Goal: Information Seeking & Learning: Find specific fact

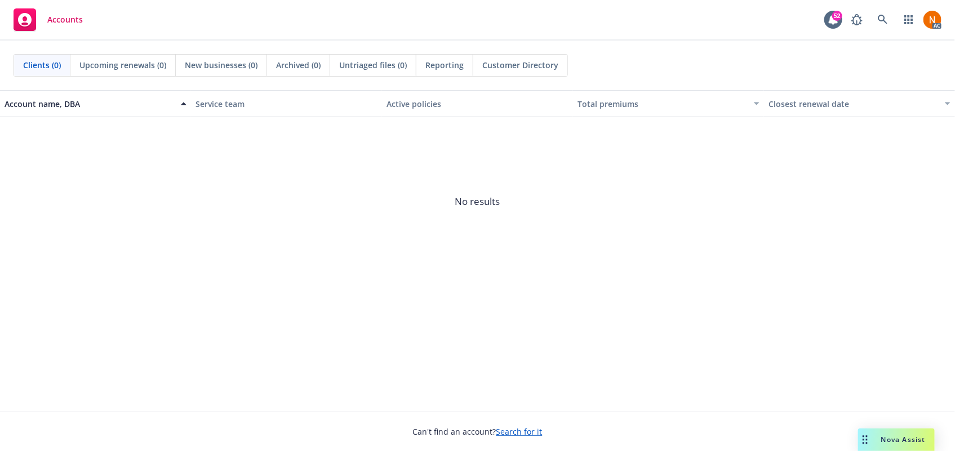
drag, startPoint x: 804, startPoint y: 305, endPoint x: 925, endPoint y: 285, distance: 122.1
click at [809, 303] on div "Account name, DBA Service team Active policies Total premiums Closest renewal d…" at bounding box center [477, 251] width 955 height 322
click at [878, 19] on icon at bounding box center [883, 20] width 10 height 10
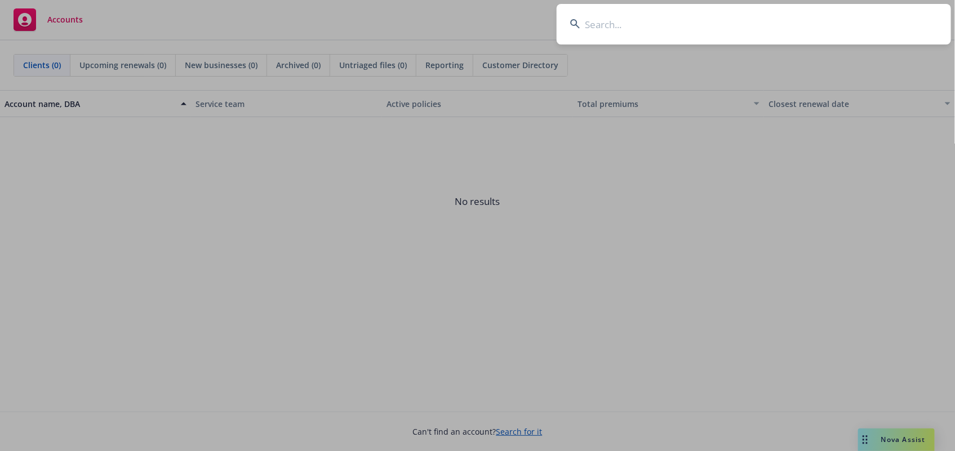
drag, startPoint x: 722, startPoint y: 21, endPoint x: 937, endPoint y: 45, distance: 216.5
click at [726, 21] on input at bounding box center [754, 24] width 394 height 41
click at [734, 33] on input at bounding box center [754, 24] width 394 height 41
paste input "Weiman Syndicate"
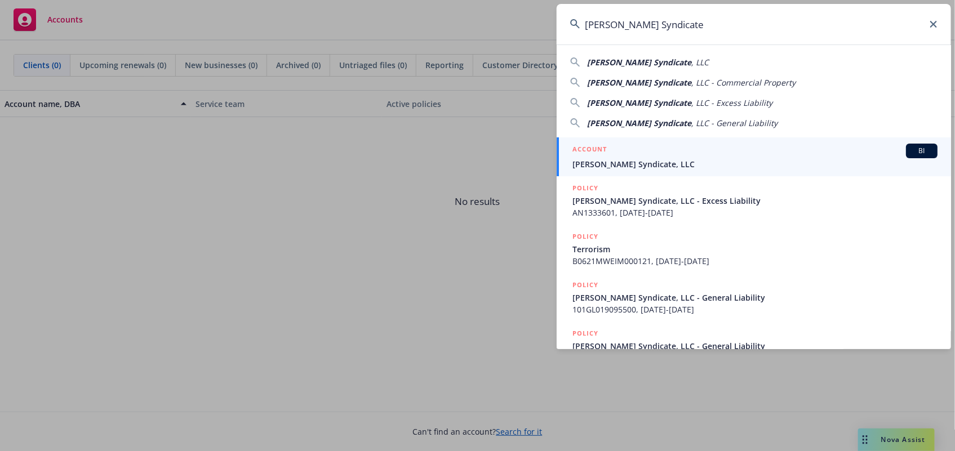
type input "Weiman Syndicate"
click at [630, 159] on span "[PERSON_NAME] Syndicate, LLC" at bounding box center [754, 164] width 365 height 12
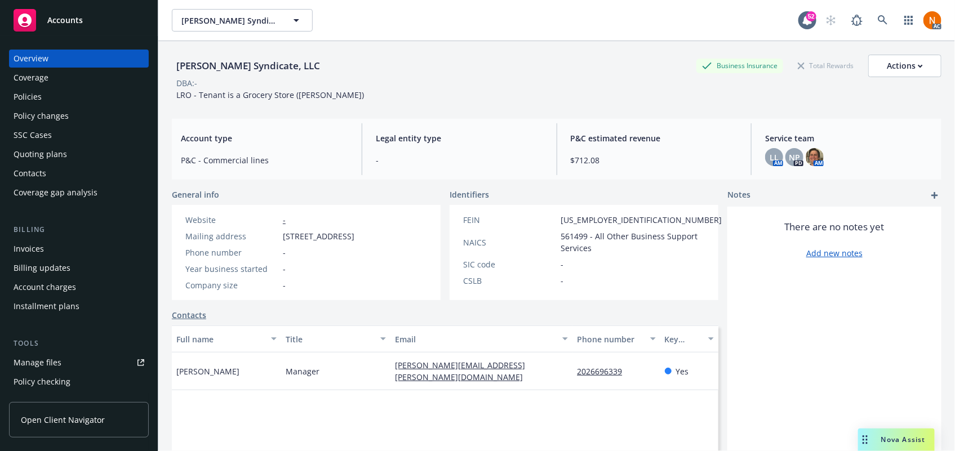
click at [275, 148] on div "Account type P&C - Commercial lines" at bounding box center [264, 149] width 185 height 52
click at [595, 226] on div "FEIN 94-2545227 NAICS 561499 - All Other Business Support Services SIC code - C…" at bounding box center [593, 250] width 268 height 73
click at [580, 238] on span "561499 - All Other Business Support Services" at bounding box center [640, 242] width 161 height 24
click at [599, 217] on span "94-2545227" at bounding box center [640, 220] width 161 height 12
drag, startPoint x: 70, startPoint y: 158, endPoint x: 92, endPoint y: 158, distance: 22.5
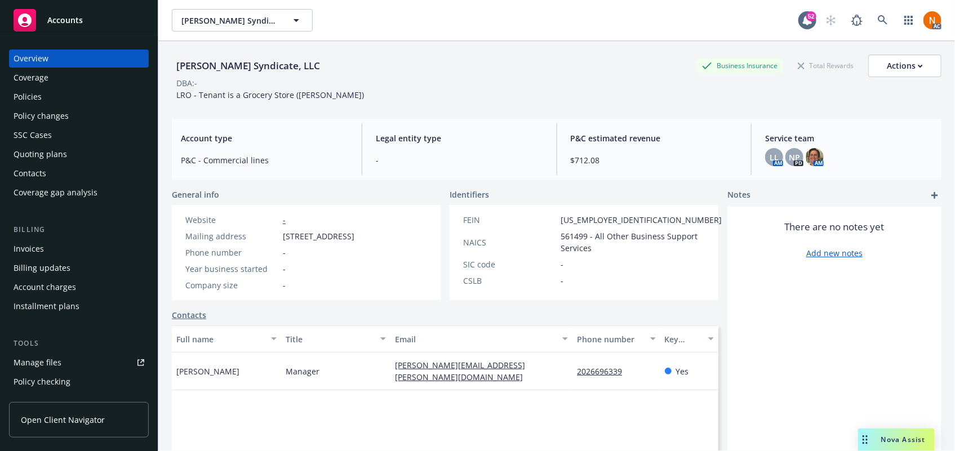
click at [70, 158] on div "Quoting plans" at bounding box center [79, 154] width 131 height 18
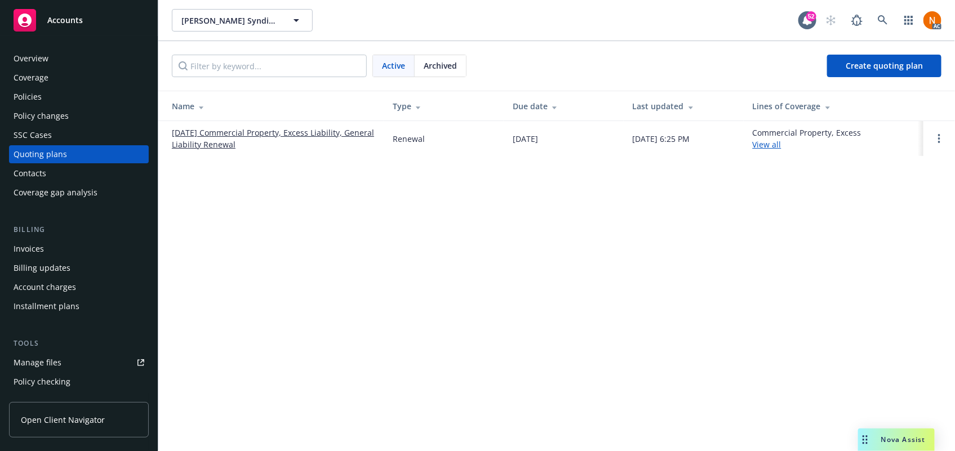
drag, startPoint x: 232, startPoint y: 132, endPoint x: 401, endPoint y: 195, distance: 180.6
click at [232, 132] on link "12/15/25 Commercial Property, Excess Liability, General Liability Renewal" at bounding box center [273, 139] width 203 height 24
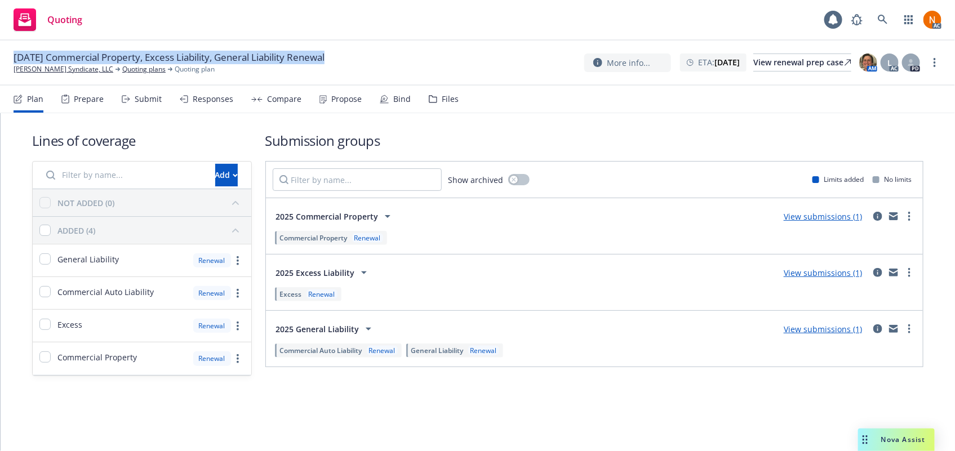
click at [367, 57] on div "12/15/25 Commercial Property, Excess Liability, General Liability Renewal Weima…" at bounding box center [478, 63] width 928 height 24
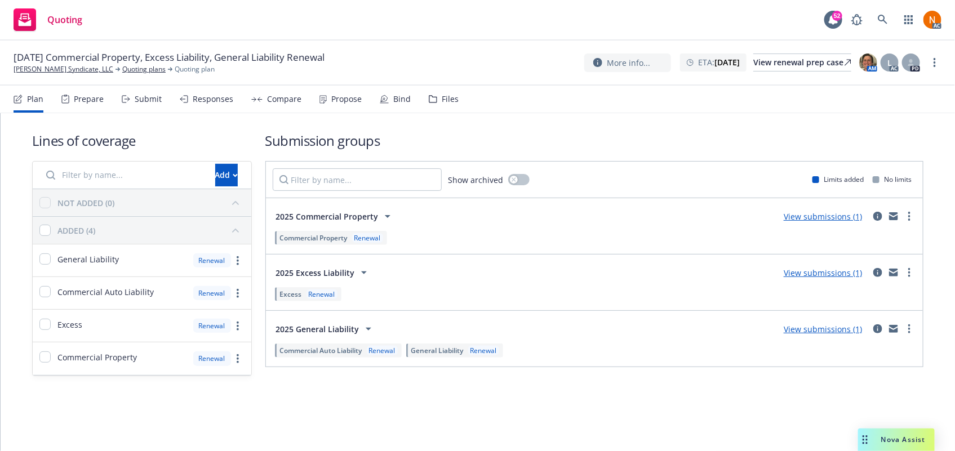
click at [30, 75] on div "12/15/25 Commercial Property, Excess Liability, General Liability Renewal Weima…" at bounding box center [477, 63] width 955 height 45
drag, startPoint x: 39, startPoint y: 73, endPoint x: 221, endPoint y: 82, distance: 182.1
click at [39, 73] on link "[PERSON_NAME] Syndicate, LLC" at bounding box center [64, 69] width 100 height 10
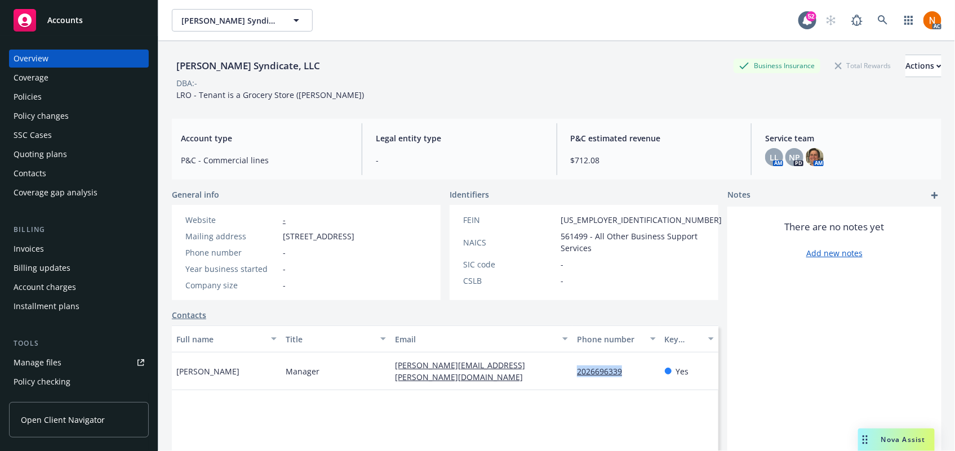
drag, startPoint x: 635, startPoint y: 373, endPoint x: 569, endPoint y: 376, distance: 65.4
click at [572, 376] on div "2026696339" at bounding box center [615, 372] width 87 height 38
copy link "2026696339"
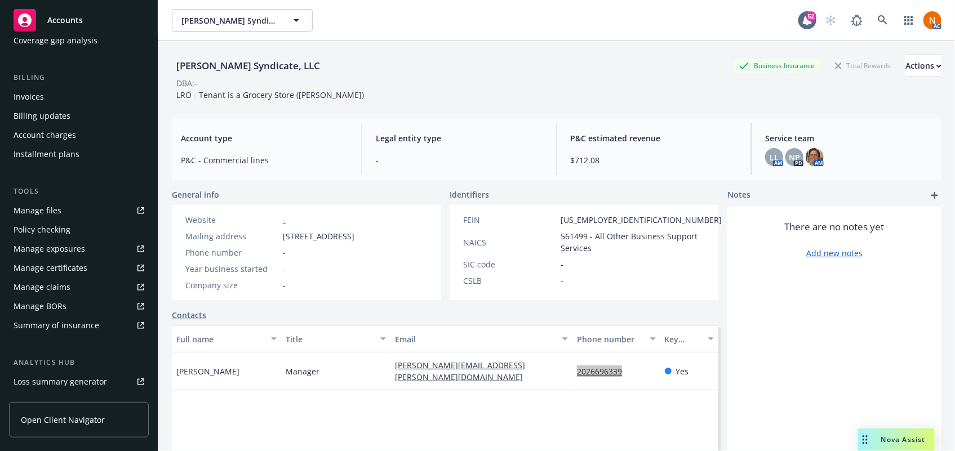
scroll to position [256, 0]
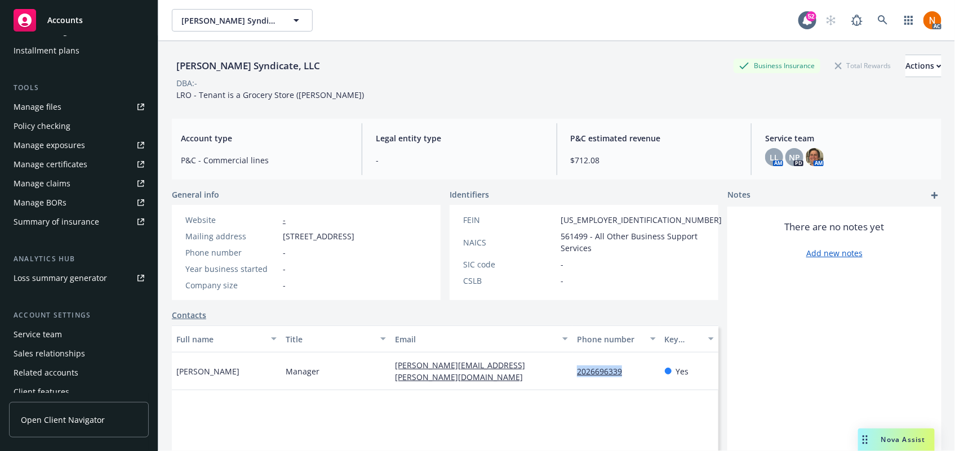
drag, startPoint x: 60, startPoint y: 328, endPoint x: 270, endPoint y: 306, distance: 211.8
click at [60, 328] on div "Service team" at bounding box center [38, 335] width 48 height 18
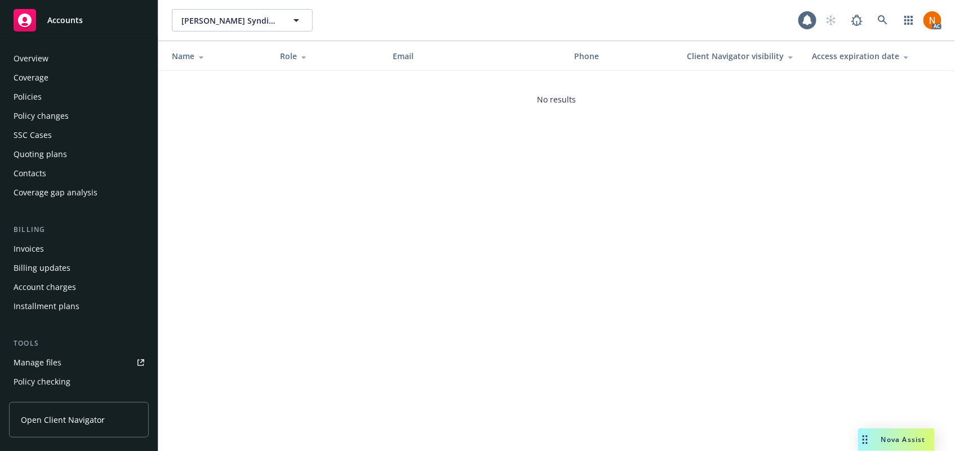
scroll to position [282, 0]
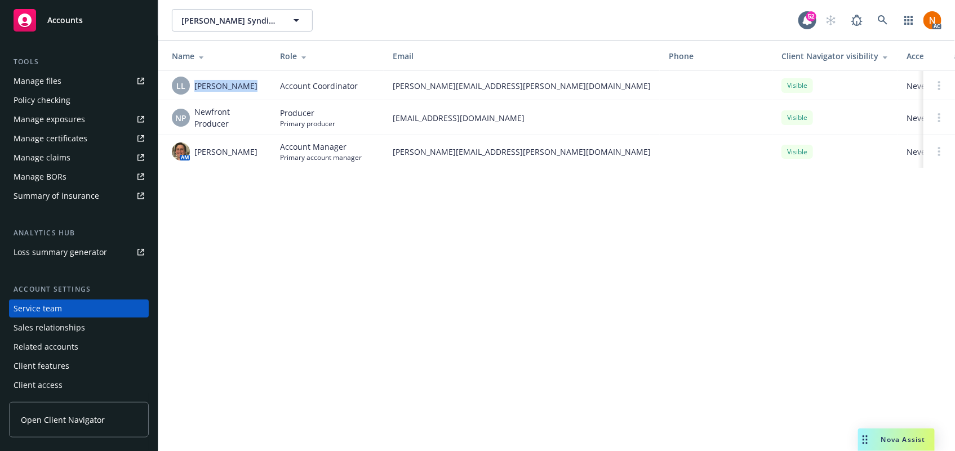
drag, startPoint x: 250, startPoint y: 83, endPoint x: 194, endPoint y: 84, distance: 55.2
click at [194, 84] on div "LL Lacy Lipetzky" at bounding box center [217, 86] width 90 height 18
copy span "Lacy Lipetzky"
click at [385, 280] on div "Weiman Syndicate, LLC Weiman Syndicate, LLC 52 AC Name Role Email Phone Client …" at bounding box center [556, 225] width 796 height 451
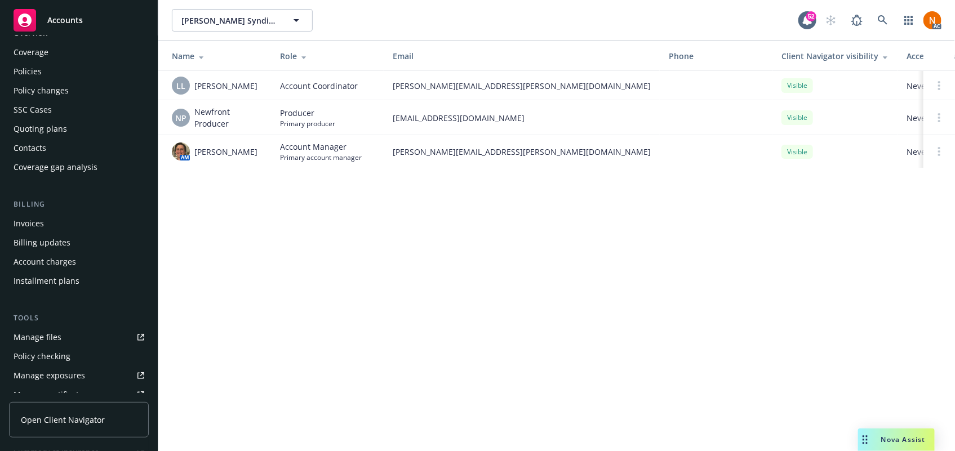
drag, startPoint x: 60, startPoint y: 130, endPoint x: 446, endPoint y: 188, distance: 390.7
click at [60, 130] on div "Quoting plans" at bounding box center [41, 129] width 54 height 18
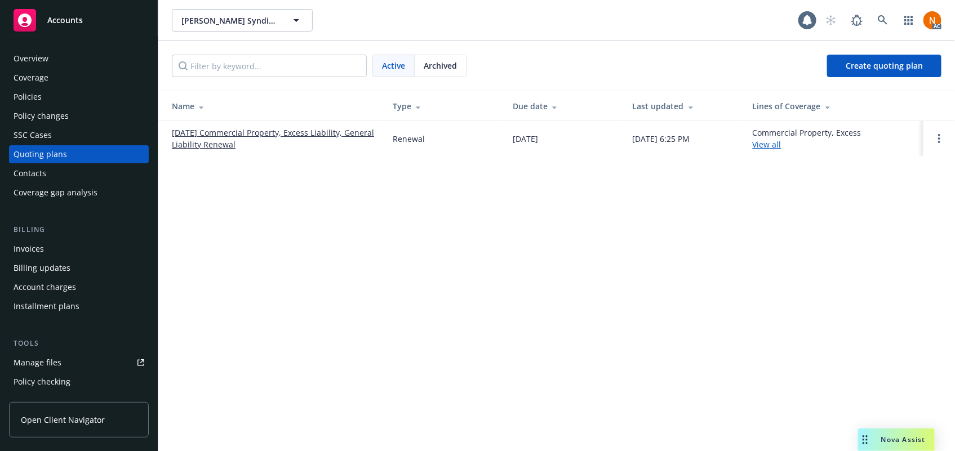
click at [487, 290] on div "Weiman Syndicate, LLC Weiman Syndicate, LLC AC Active Archived Create quoting p…" at bounding box center [556, 225] width 796 height 451
click at [313, 128] on link "[DATE] Commercial Property, Excess Liability, General Liability Renewal" at bounding box center [273, 139] width 203 height 24
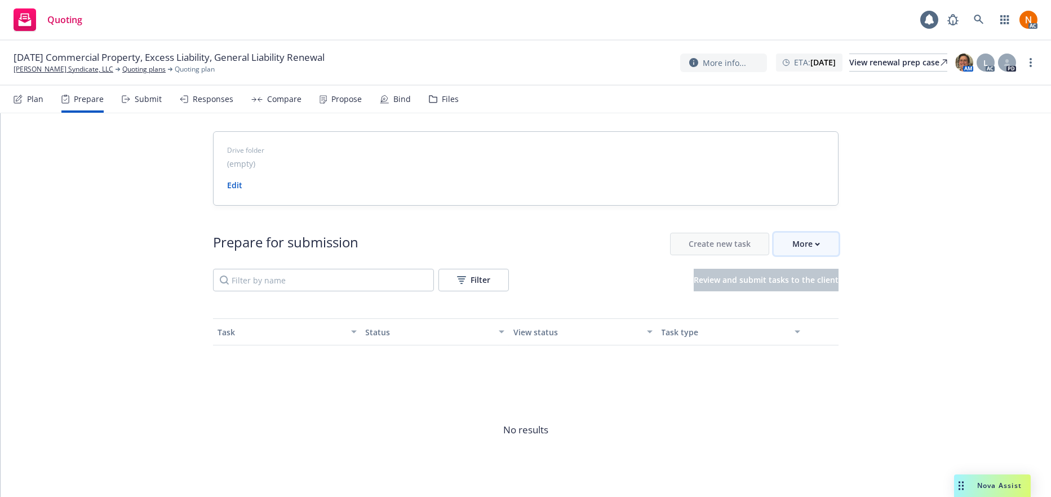
click at [820, 246] on button "More" at bounding box center [805, 244] width 65 height 23
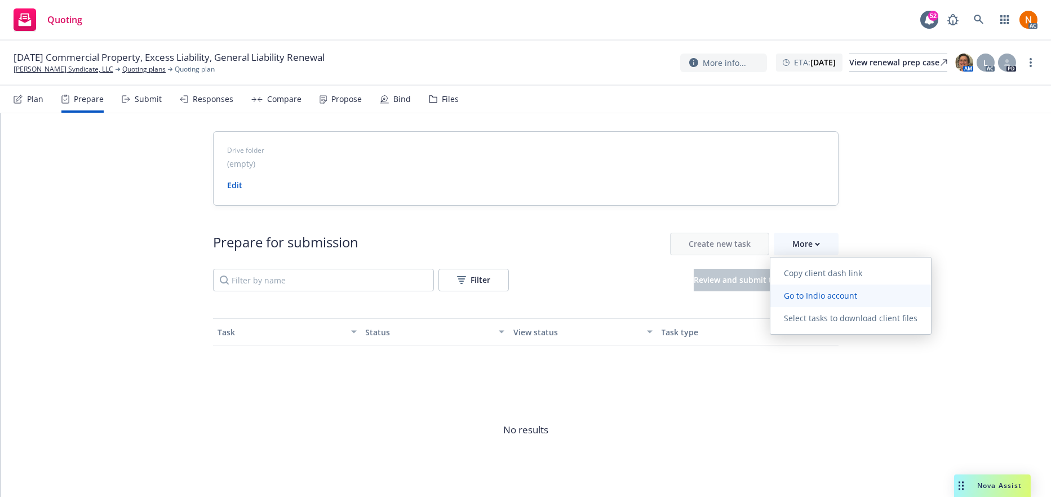
click at [808, 294] on span "Go to Indio account" at bounding box center [820, 295] width 100 height 11
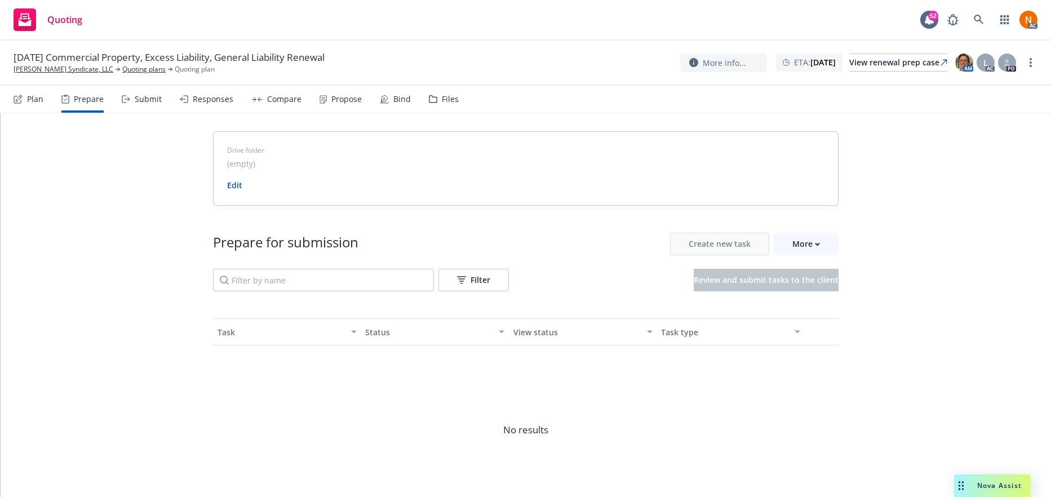
drag, startPoint x: 932, startPoint y: 234, endPoint x: 1044, endPoint y: 244, distance: 112.0
click at [933, 236] on div "Drive folder (empty) Edit Prepare for submission Create new task More Filter Re…" at bounding box center [526, 336] width 1050 height 446
drag, startPoint x: 66, startPoint y: 70, endPoint x: 220, endPoint y: 54, distance: 154.7
click at [66, 70] on link "[PERSON_NAME] Syndicate, LLC" at bounding box center [64, 69] width 100 height 10
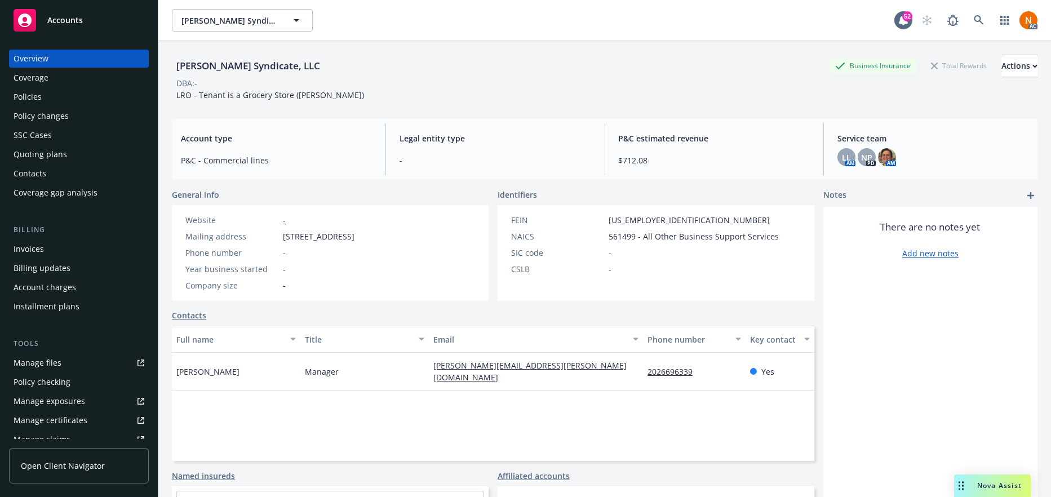
click at [35, 99] on div "Policies" at bounding box center [28, 97] width 28 height 18
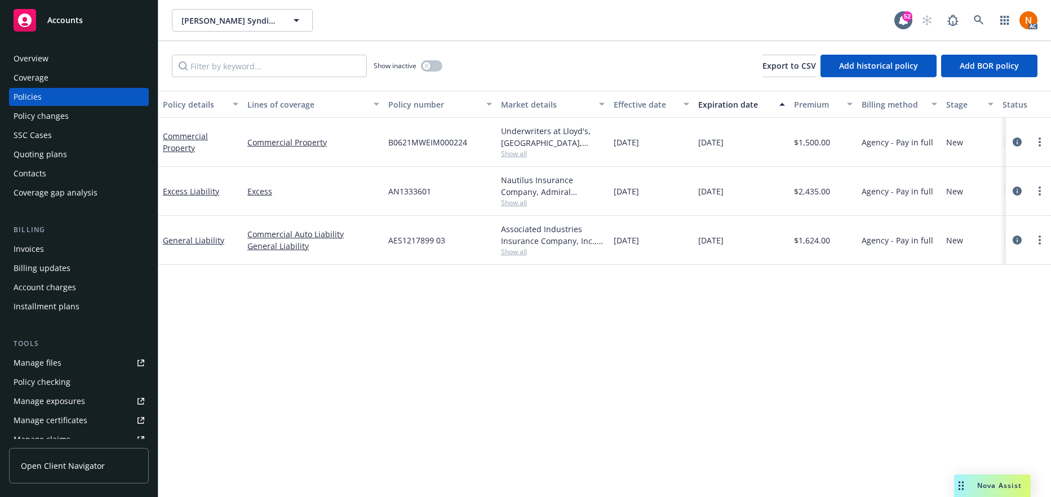
click at [666, 321] on div "Policy details Lines of coverage Policy number Market details Effective date Ex…" at bounding box center [604, 294] width 892 height 406
click at [1012, 242] on icon "circleInformation" at bounding box center [1016, 239] width 9 height 9
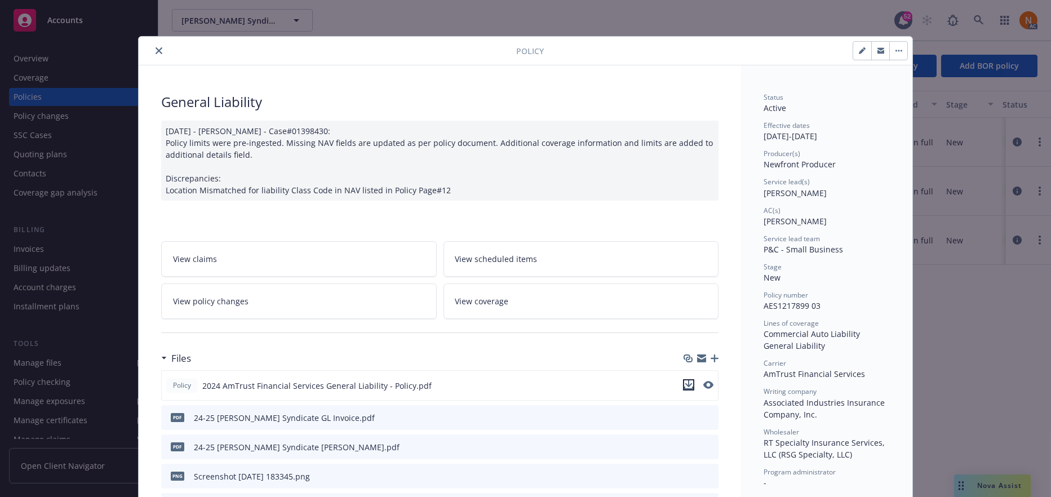
click at [687, 382] on icon "download file" at bounding box center [688, 384] width 9 height 9
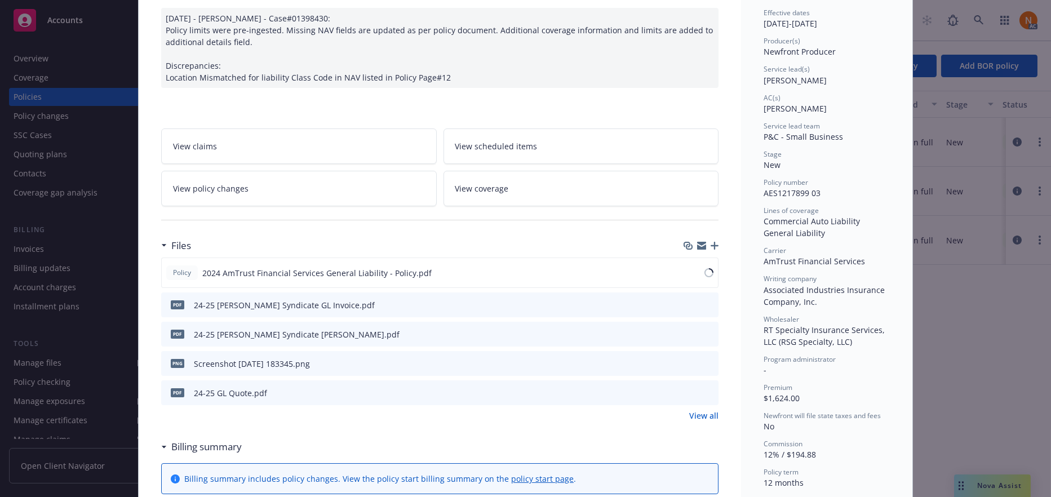
scroll to position [225, 0]
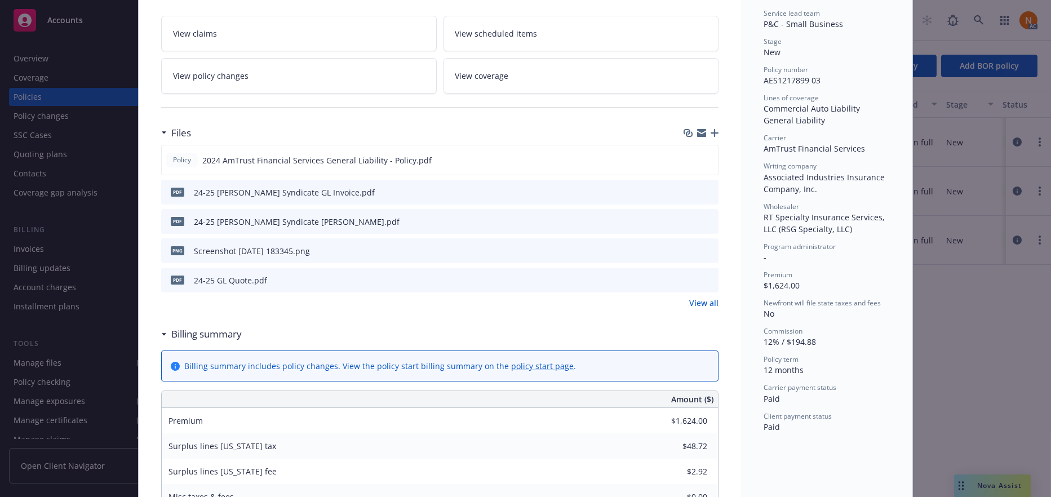
click at [701, 302] on link "View all" at bounding box center [703, 303] width 29 height 12
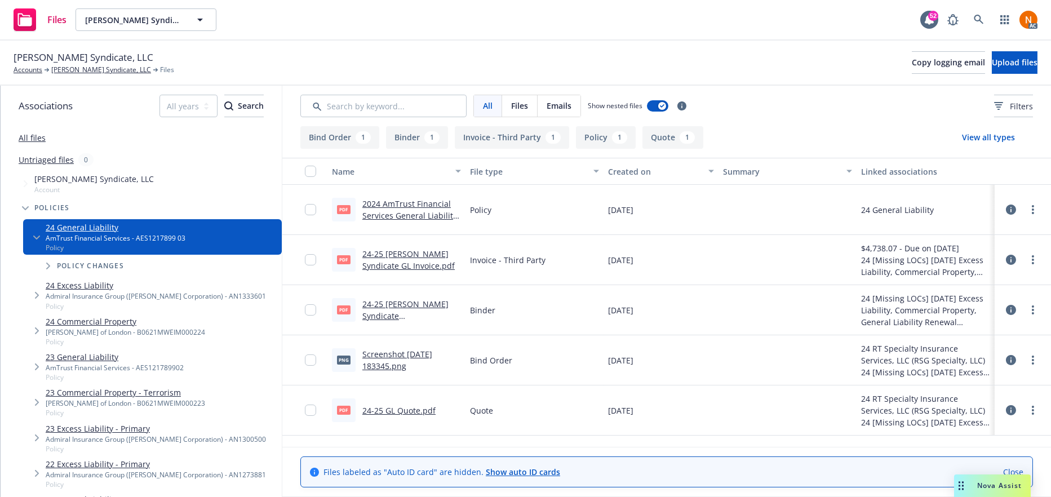
click at [666, 336] on div "[DATE]" at bounding box center [660, 360] width 115 height 50
click at [1033, 209] on circle "more" at bounding box center [1032, 209] width 2 height 2
click at [961, 257] on link "Download" at bounding box center [983, 255] width 112 height 23
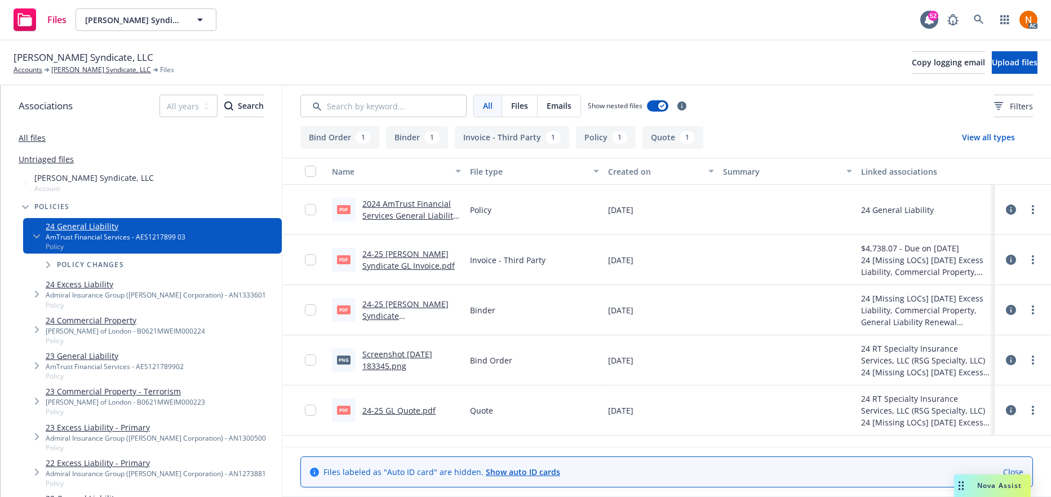
click at [417, 204] on link "2024 AmTrust Financial Services General Liability - Policy.pdf" at bounding box center [409, 215] width 95 height 34
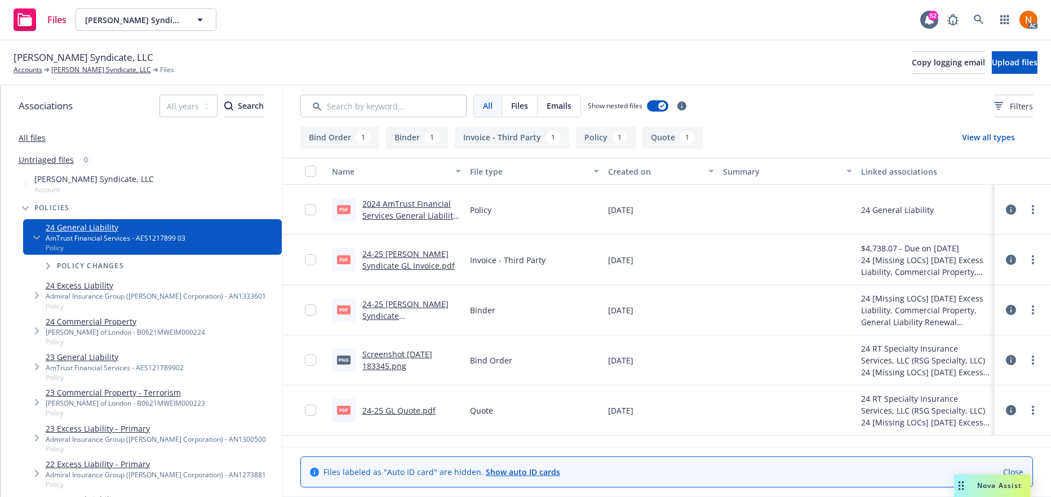
click at [91, 73] on link "[PERSON_NAME] Syndicate, LLC" at bounding box center [101, 70] width 100 height 10
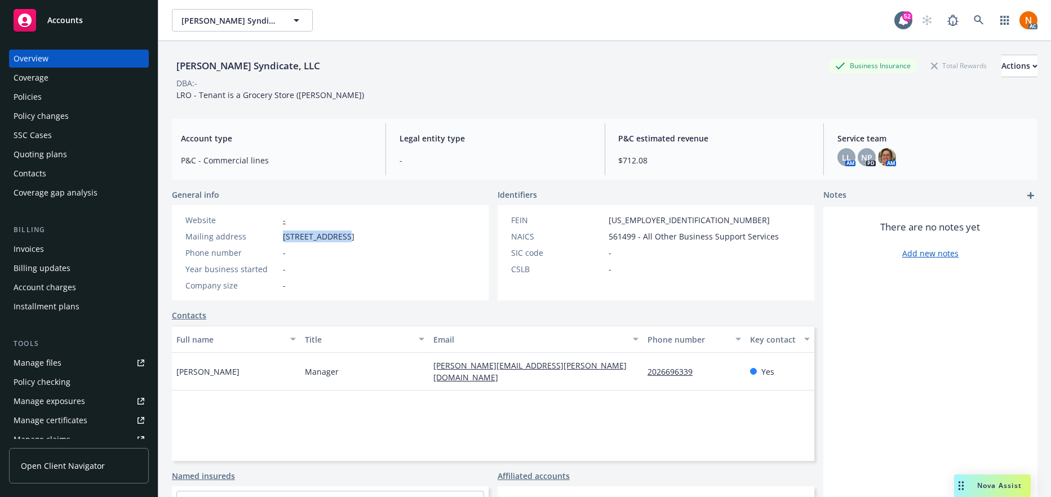
drag, startPoint x: 279, startPoint y: 235, endPoint x: 342, endPoint y: 234, distance: 63.1
click at [342, 234] on div "Mailing address [STREET_ADDRESS]" at bounding box center [270, 236] width 178 height 12
copy div "[STREET_ADDRESS]"
click at [63, 362] on link "Manage files" at bounding box center [79, 363] width 140 height 18
click at [354, 236] on span "[STREET_ADDRESS]" at bounding box center [319, 236] width 72 height 12
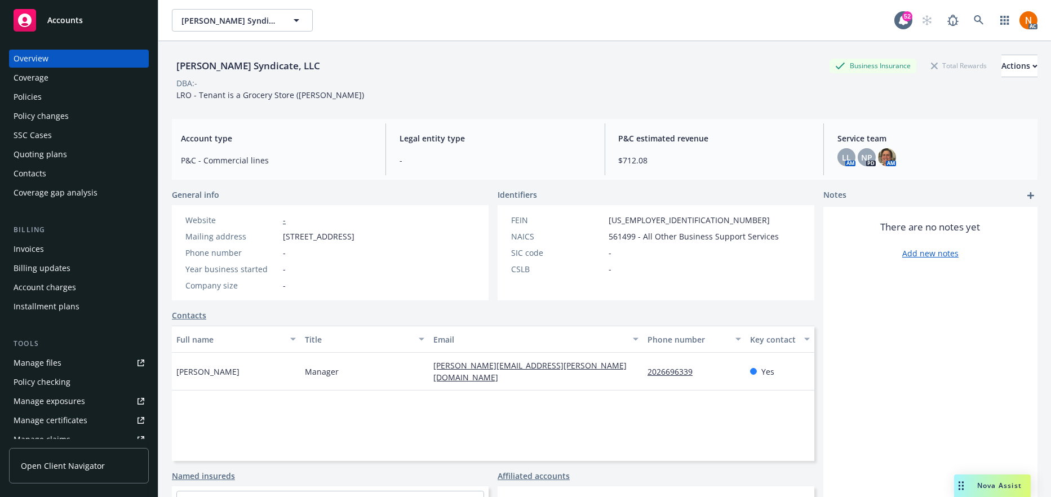
drag, startPoint x: 347, startPoint y: 235, endPoint x: 402, endPoint y: 229, distance: 55.0
click at [359, 229] on div "Website - Mailing address [STREET_ADDRESS] Phone number - Year business started…" at bounding box center [270, 252] width 178 height 77
click at [354, 233] on span "[STREET_ADDRESS]" at bounding box center [319, 236] width 72 height 12
copy span "94121"
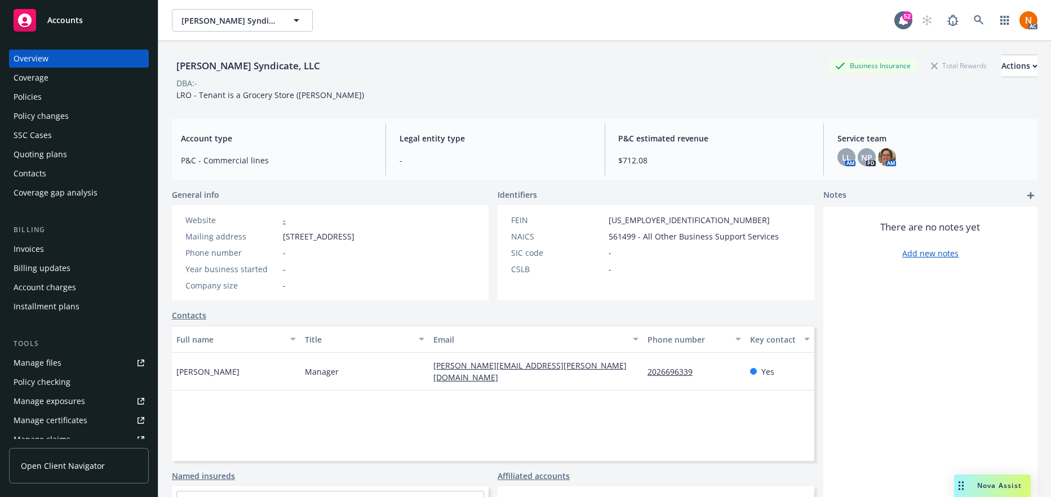
click at [94, 102] on div "Policies" at bounding box center [79, 97] width 131 height 18
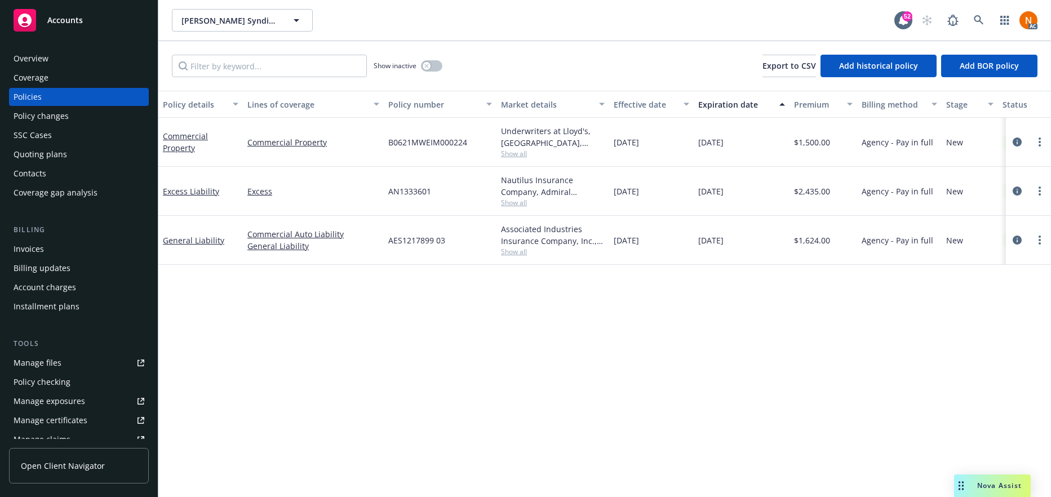
click at [613, 308] on div "Policy details Lines of coverage Policy number Market details Effective date Ex…" at bounding box center [604, 294] width 892 height 406
click at [522, 251] on span "Show all" at bounding box center [553, 252] width 104 height 10
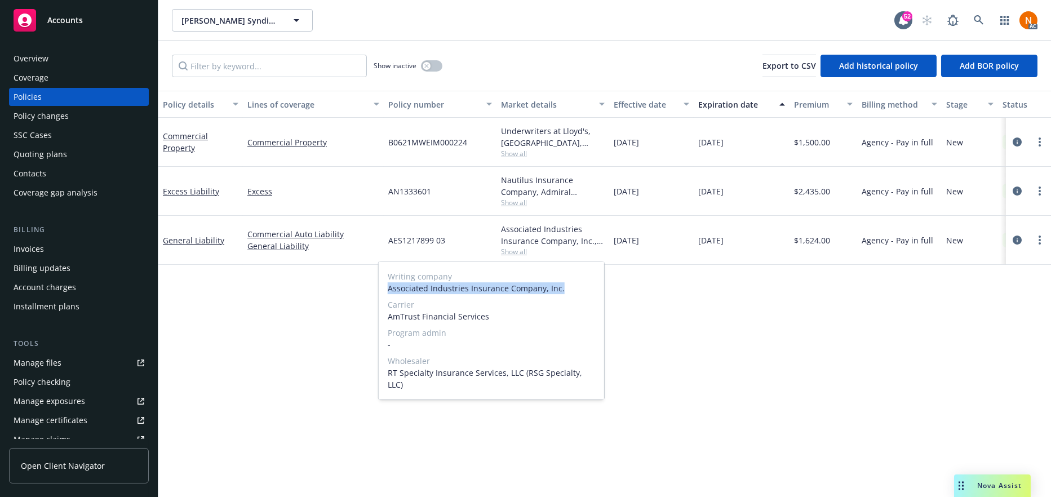
drag, startPoint x: 385, startPoint y: 288, endPoint x: 564, endPoint y: 288, distance: 179.1
click at [564, 288] on div "Writing company Associated Industries Insurance Company, Inc. Carrier AmTrust F…" at bounding box center [491, 330] width 225 height 138
drag, startPoint x: 543, startPoint y: 323, endPoint x: 502, endPoint y: 325, distance: 40.6
click at [539, 324] on div "Writing company Associated Industries Insurance Company, Inc. Carrier AmTrust F…" at bounding box center [491, 330] width 225 height 138
drag, startPoint x: 488, startPoint y: 316, endPoint x: 389, endPoint y: 314, distance: 98.6
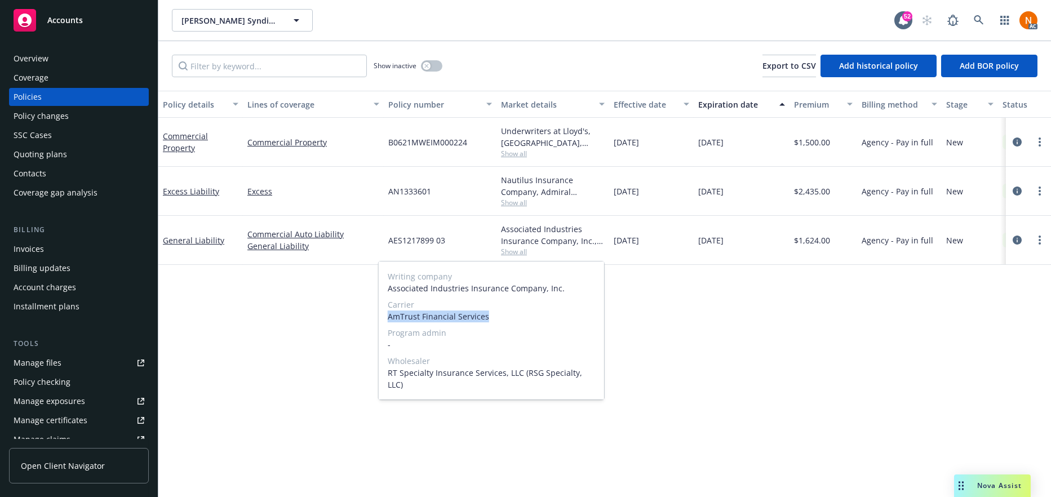
click at [389, 314] on span "AmTrust Financial Services" at bounding box center [491, 316] width 207 height 12
copy span "AmTrust Financial Services"
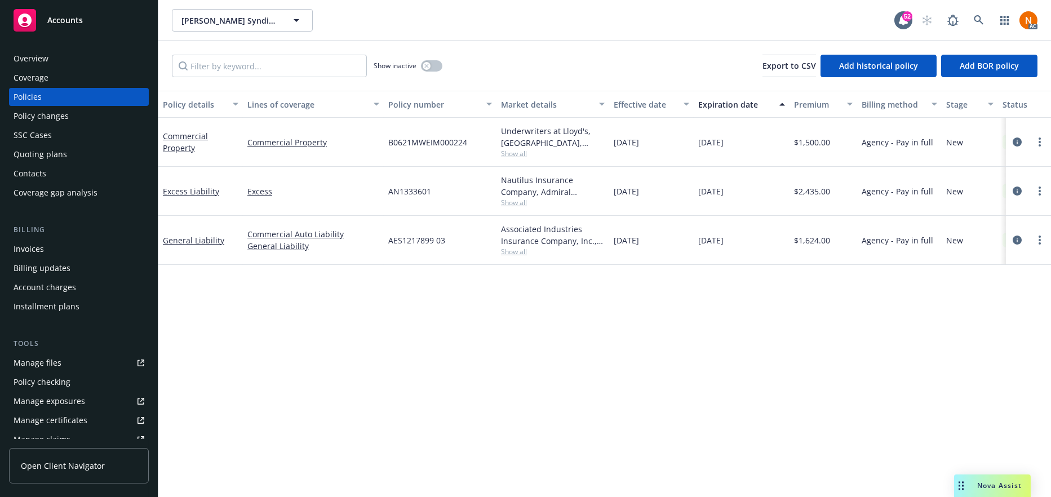
click at [506, 194] on div "Nautilus Insurance Company, Admiral Insurance Group (W.R. Berkley Corporation),…" at bounding box center [553, 186] width 104 height 24
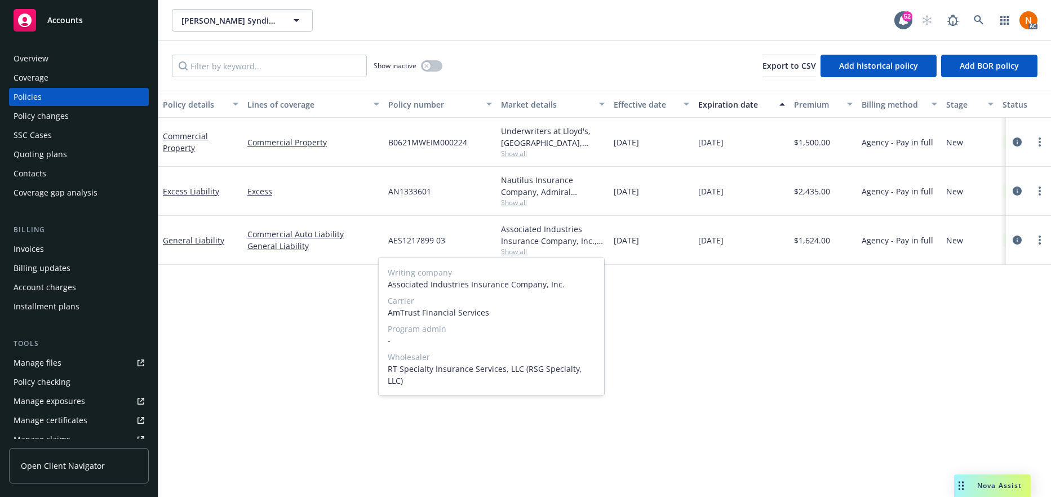
click at [510, 202] on span "Show all" at bounding box center [553, 203] width 104 height 10
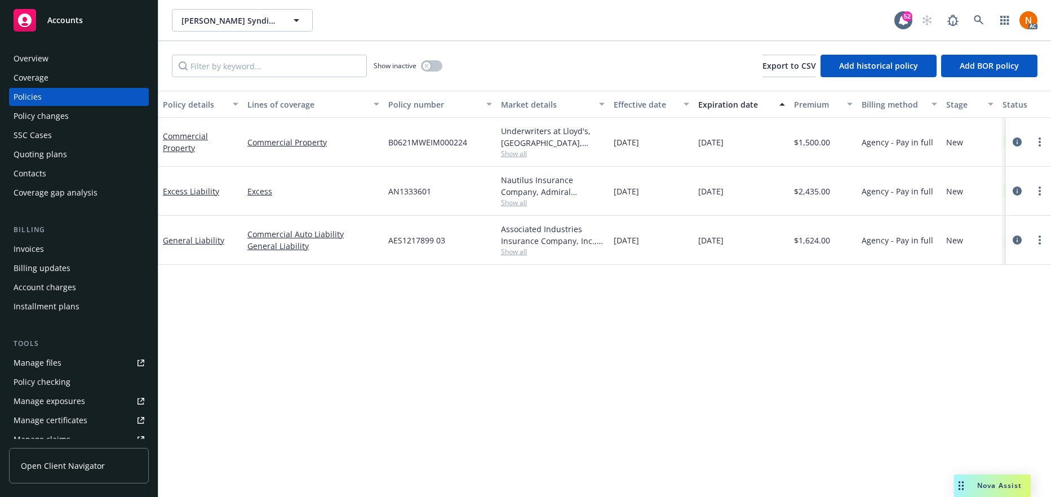
click at [750, 336] on div "Policy details Lines of coverage Policy number Market details Effective date Ex…" at bounding box center [604, 294] width 892 height 406
click at [523, 149] on span "Show all" at bounding box center [553, 154] width 104 height 10
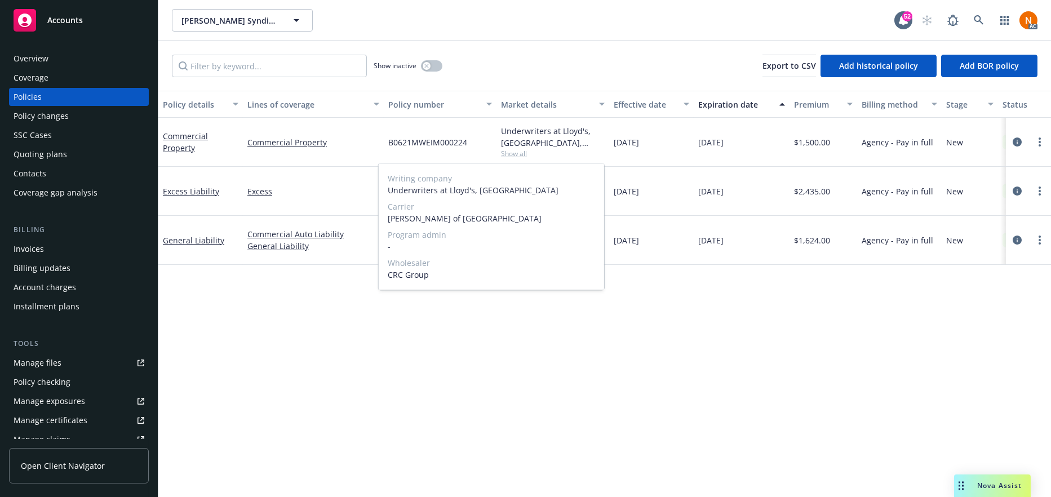
click at [464, 193] on span "Underwriters at Lloyd's, London" at bounding box center [491, 190] width 207 height 12
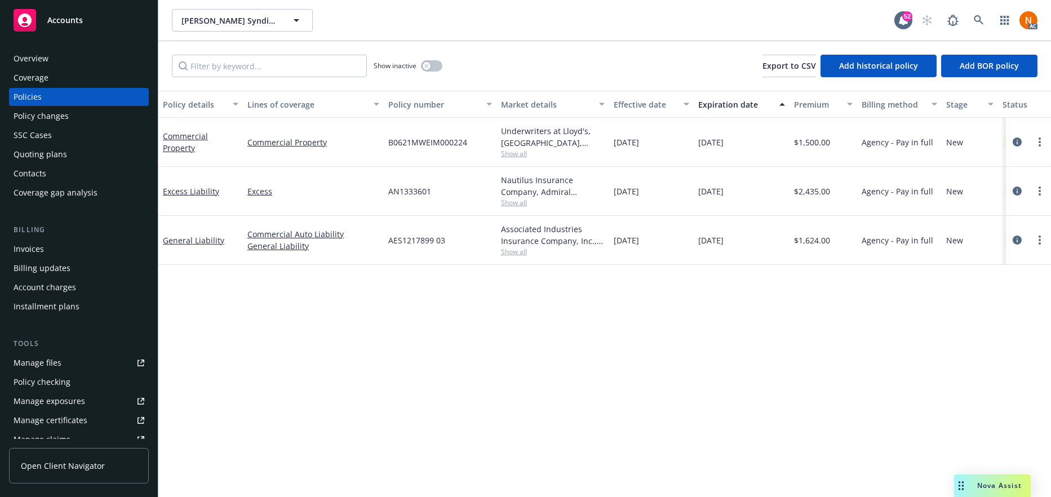
click at [586, 321] on div "Policy details Lines of coverage Policy number Market details Effective date Ex…" at bounding box center [604, 294] width 892 height 406
drag, startPoint x: 452, startPoint y: 239, endPoint x: 389, endPoint y: 237, distance: 63.1
click at [389, 237] on div "AES1217899 03" at bounding box center [440, 240] width 113 height 49
copy span "AES1217899 03"
drag, startPoint x: 671, startPoint y: 398, endPoint x: 674, endPoint y: 277, distance: 121.7
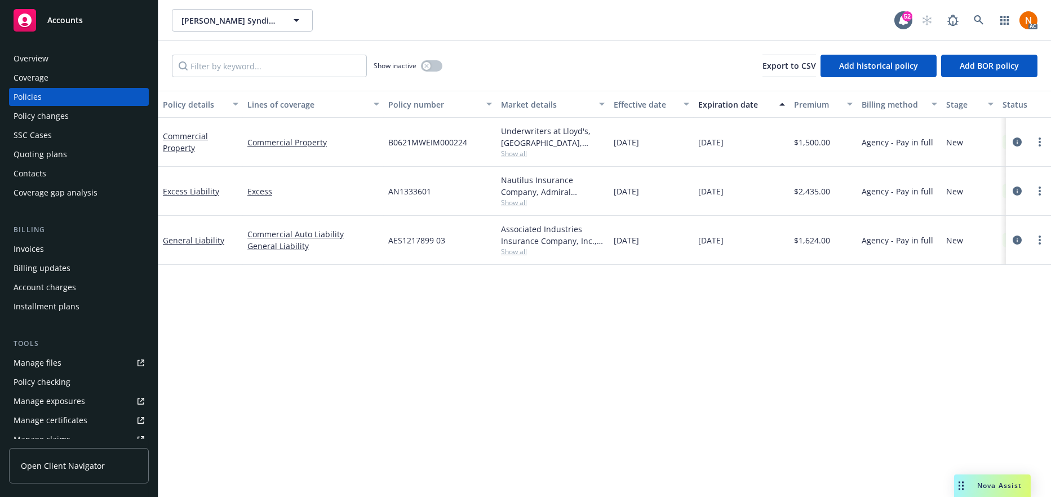
click at [671, 367] on div "Policy details Lines of coverage Policy number Market details Effective date Ex…" at bounding box center [604, 294] width 892 height 406
drag, startPoint x: 666, startPoint y: 246, endPoint x: 607, endPoint y: 239, distance: 60.0
click at [607, 239] on div "General Liability Commercial Auto Liability General Liability AES1217899 03 Ass…" at bounding box center [701, 240] width 1087 height 49
click at [660, 246] on div "12/15/2024" at bounding box center [651, 240] width 84 height 49
click at [639, 237] on span "12/15/2024" at bounding box center [625, 240] width 25 height 12
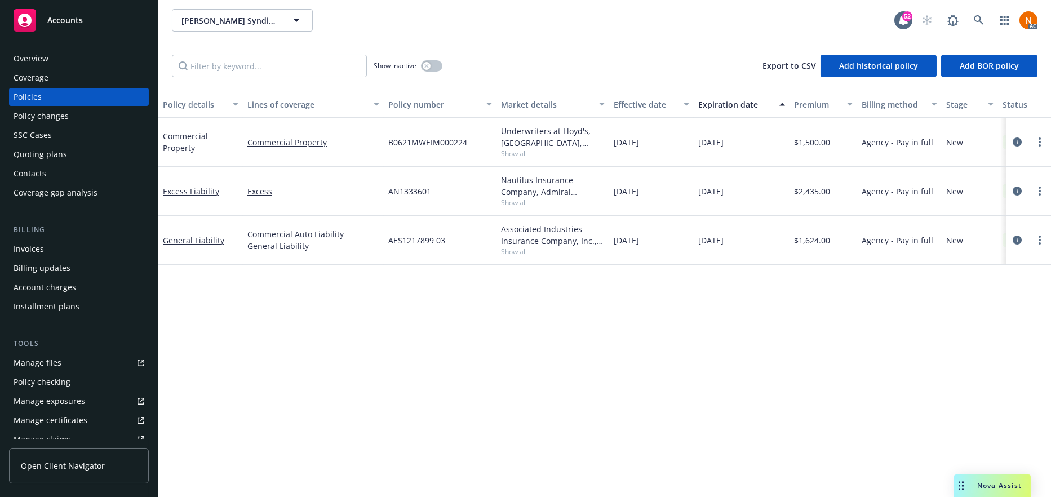
drag, startPoint x: 658, startPoint y: 237, endPoint x: 613, endPoint y: 238, distance: 45.1
click at [613, 238] on div "12/15/2024" at bounding box center [651, 240] width 84 height 49
copy span "12/15/2024"
click at [515, 153] on span "Show all" at bounding box center [553, 154] width 104 height 10
click at [723, 416] on div "Policy details Lines of coverage Policy number Market details Effective date Ex…" at bounding box center [604, 294] width 892 height 406
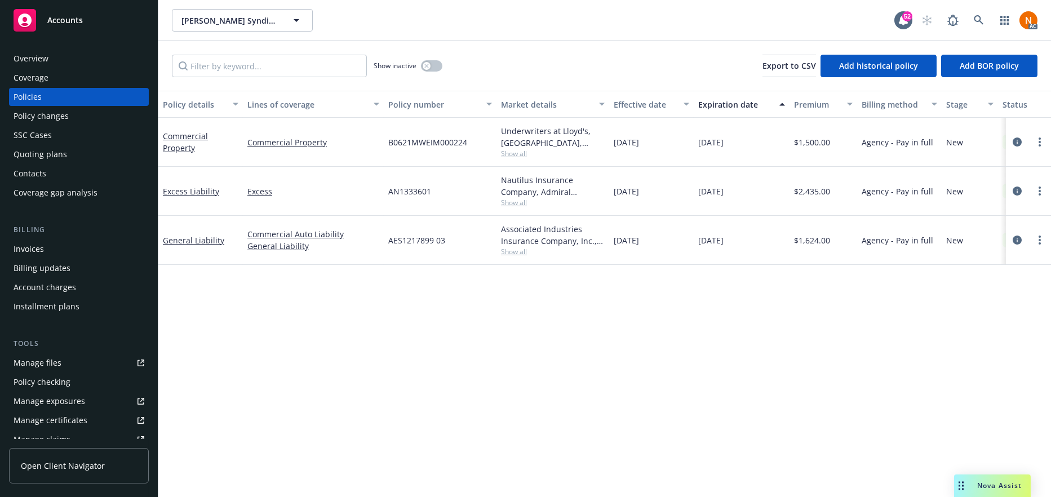
click at [452, 143] on span "B0621MWEIM000224" at bounding box center [427, 142] width 79 height 12
click at [451, 141] on span "B0621MWEIM000224" at bounding box center [427, 142] width 79 height 12
copy span "B0621MWEIM000224"
drag, startPoint x: 500, startPoint y: 199, endPoint x: 509, endPoint y: 201, distance: 8.7
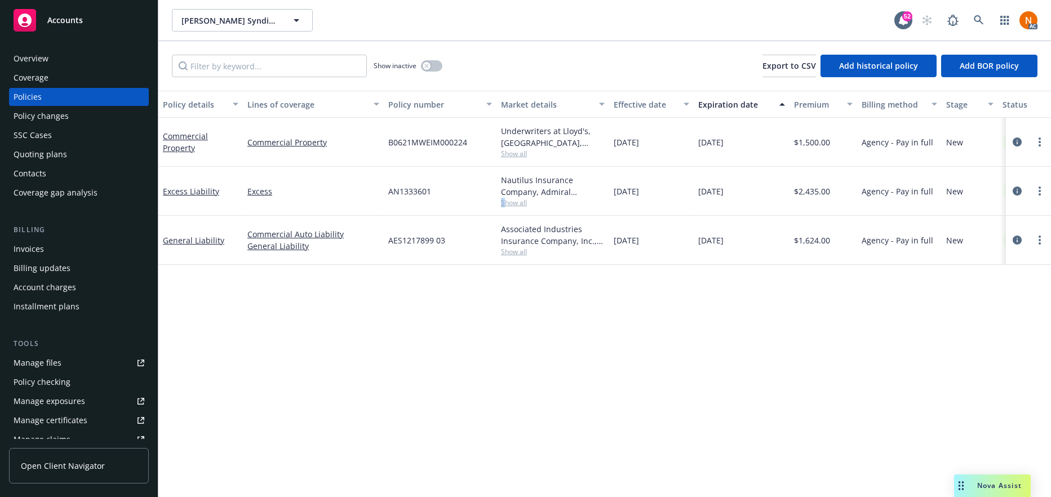
click at [505, 200] on span "Show all" at bounding box center [553, 203] width 104 height 10
click at [509, 201] on span "Show all" at bounding box center [553, 203] width 104 height 10
click at [515, 205] on span "Show all" at bounding box center [553, 203] width 104 height 10
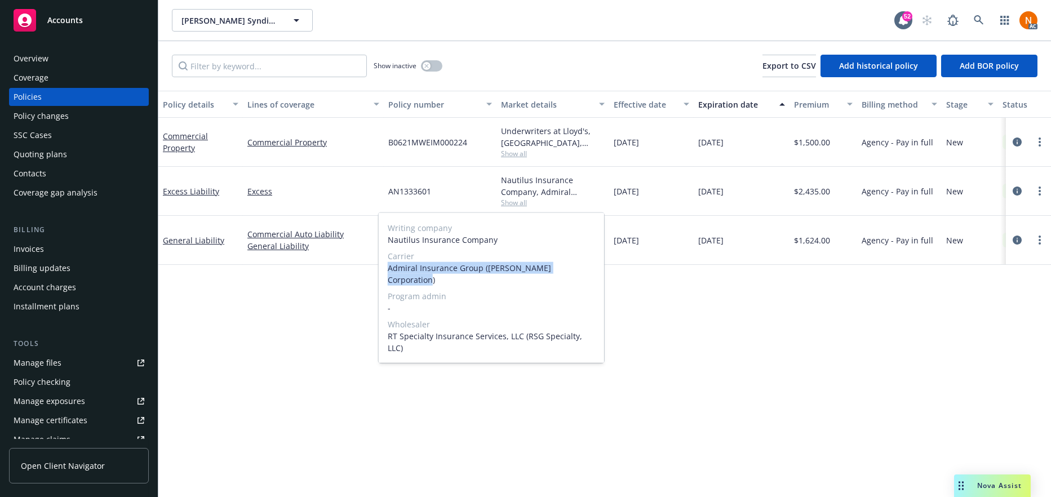
drag, startPoint x: 389, startPoint y: 269, endPoint x: 586, endPoint y: 263, distance: 197.2
click at [586, 263] on span "Admiral Insurance Group (W.R. Berkley Corporation)" at bounding box center [491, 274] width 207 height 24
copy span "Admiral Insurance Group (W.R. Berkley Corporation)"
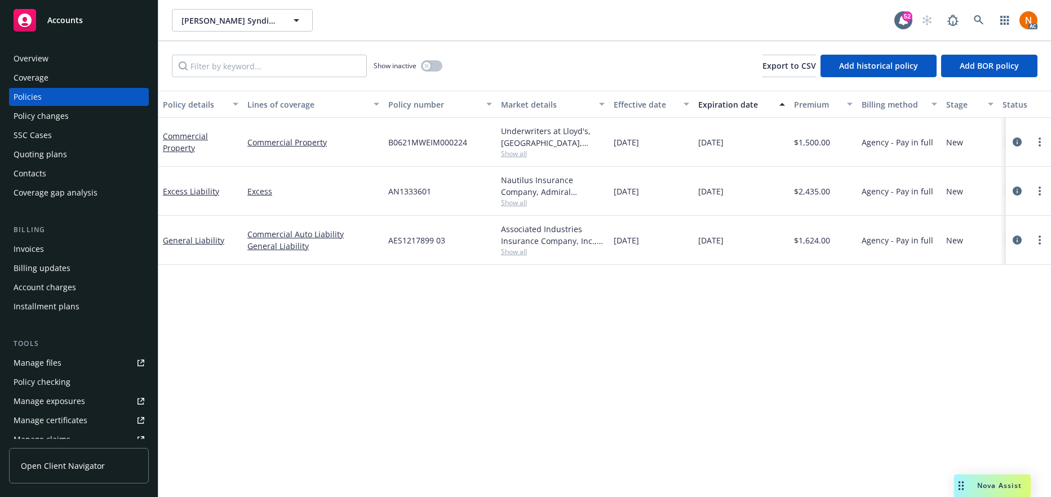
drag, startPoint x: 695, startPoint y: 329, endPoint x: 664, endPoint y: 238, distance: 96.4
click at [695, 328] on div "Policy details Lines of coverage Policy number Market details Effective date Ex…" at bounding box center [604, 294] width 892 height 406
click at [428, 188] on span "AN1333601" at bounding box center [409, 191] width 43 height 12
copy span "AN1333601"
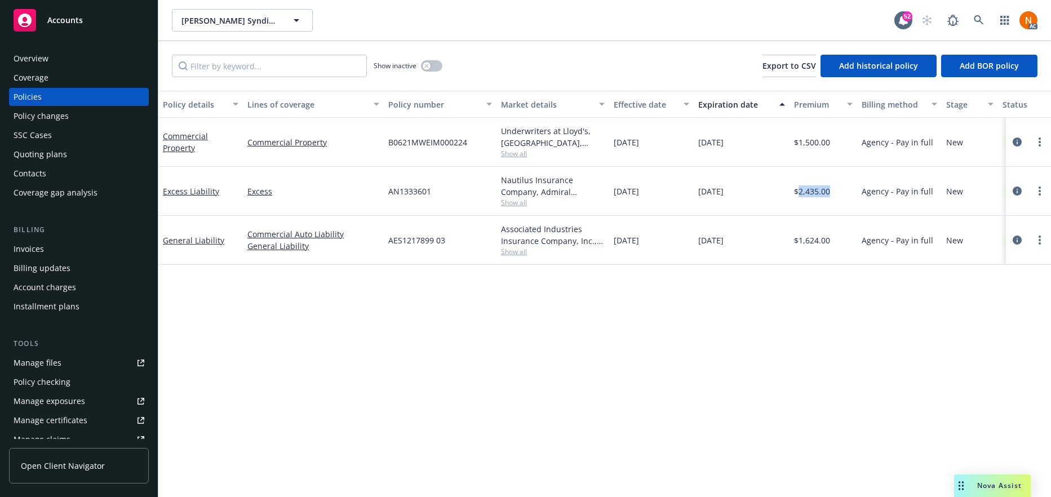
drag, startPoint x: 828, startPoint y: 189, endPoint x: 798, endPoint y: 193, distance: 30.1
click at [798, 193] on span "$2,435.00" at bounding box center [812, 191] width 36 height 12
copy span "2,435.00"
click at [428, 66] on icon "button" at bounding box center [426, 66] width 4 height 4
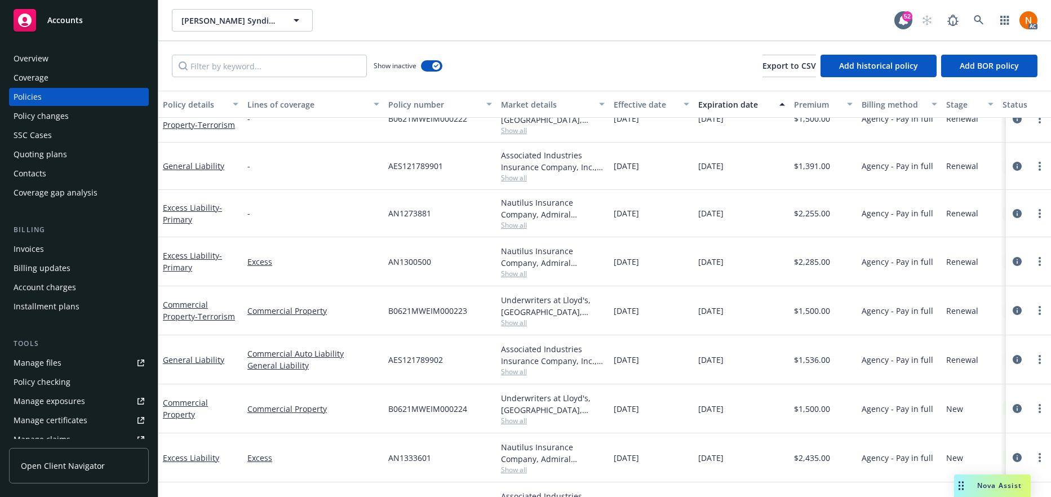
scroll to position [380, 0]
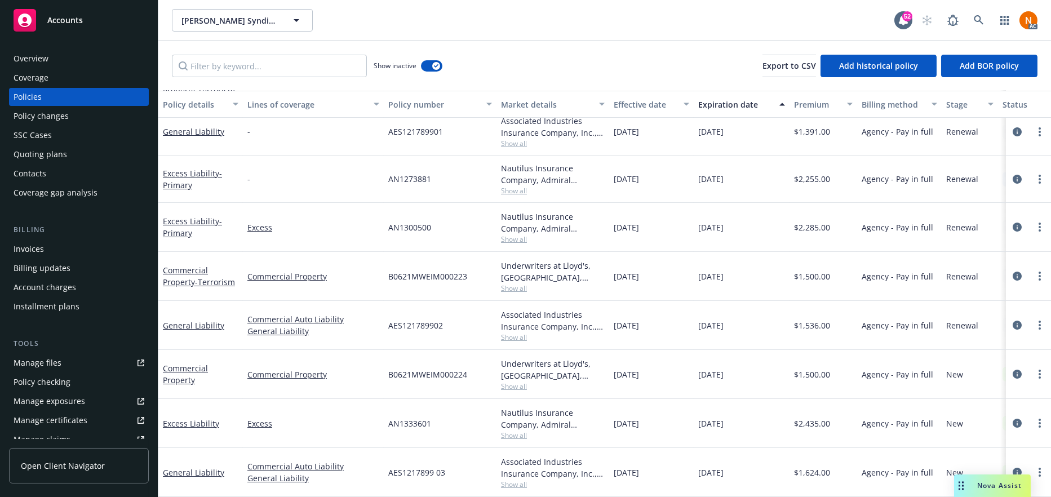
click at [523, 321] on div "Associated Industries Insurance Company, Inc., AmTrust Financial Services, RT S…" at bounding box center [553, 321] width 104 height 24
click at [524, 332] on span "Show all" at bounding box center [553, 337] width 104 height 10
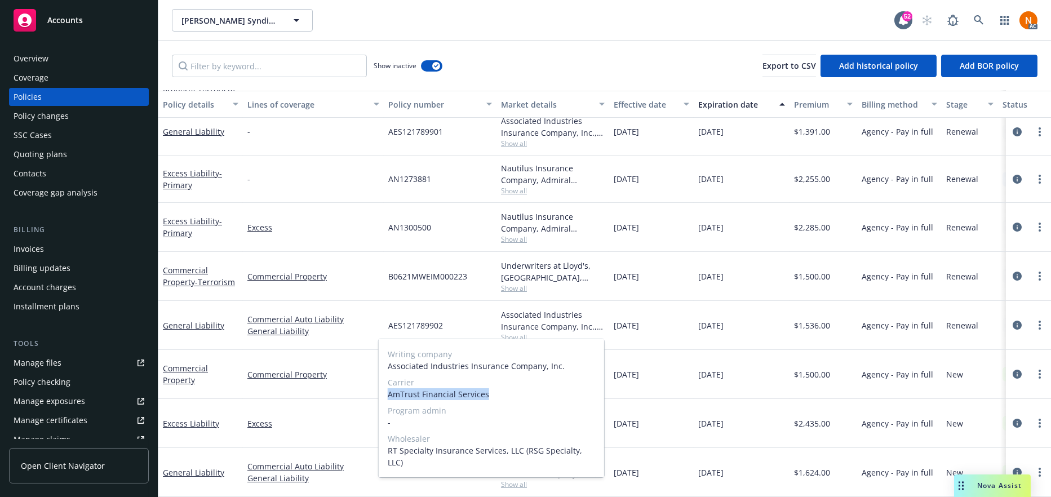
drag, startPoint x: 434, startPoint y: 393, endPoint x: 386, endPoint y: 394, distance: 48.5
click at [386, 394] on div "Writing company Associated Industries Insurance Company, Inc. Carrier AmTrust F…" at bounding box center [491, 408] width 225 height 138
copy span "AmTrust Financial Services"
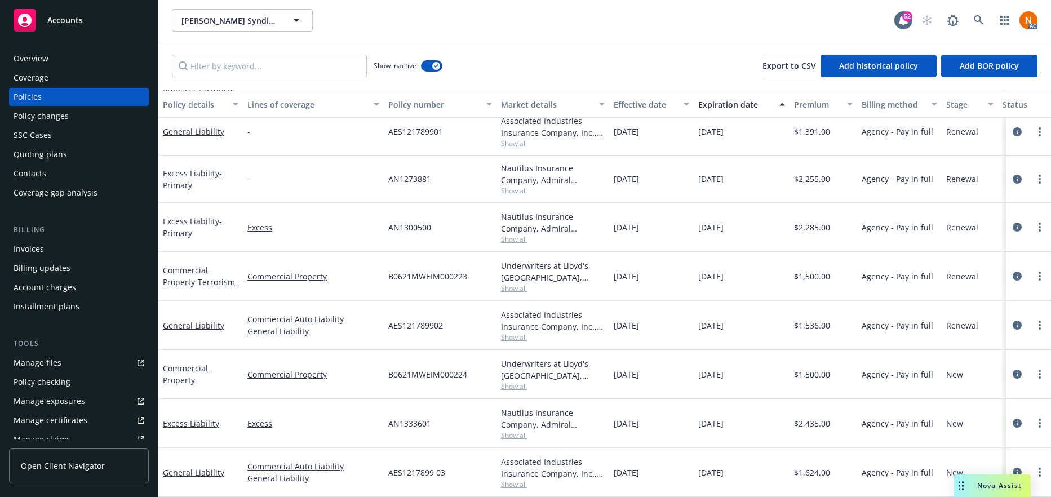
click at [469, 310] on div "AES121789902" at bounding box center [440, 325] width 113 height 49
click at [415, 319] on span "AES121789902" at bounding box center [415, 325] width 55 height 12
click at [518, 283] on span "Show all" at bounding box center [553, 288] width 104 height 10
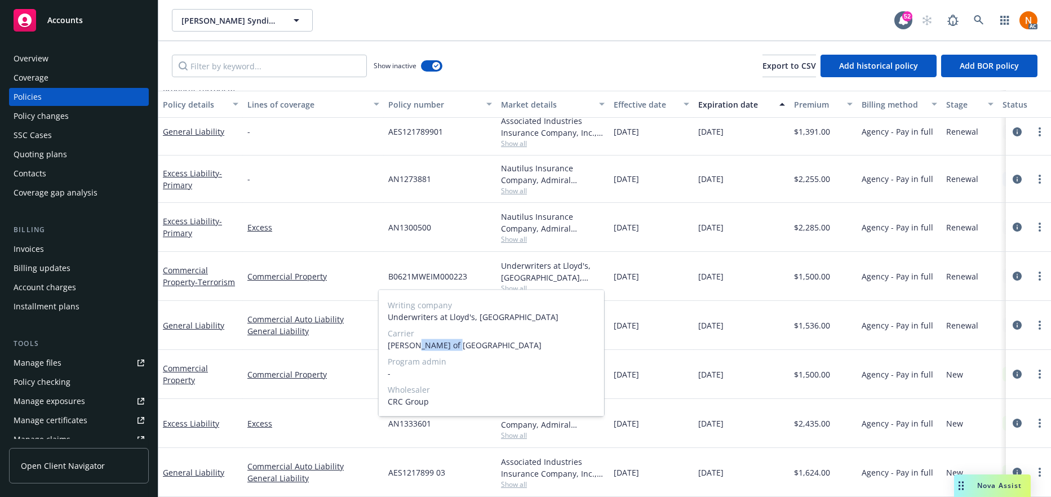
drag, startPoint x: 463, startPoint y: 345, endPoint x: 411, endPoint y: 350, distance: 52.0
click at [411, 350] on span "Lloyd's of London" at bounding box center [491, 345] width 207 height 12
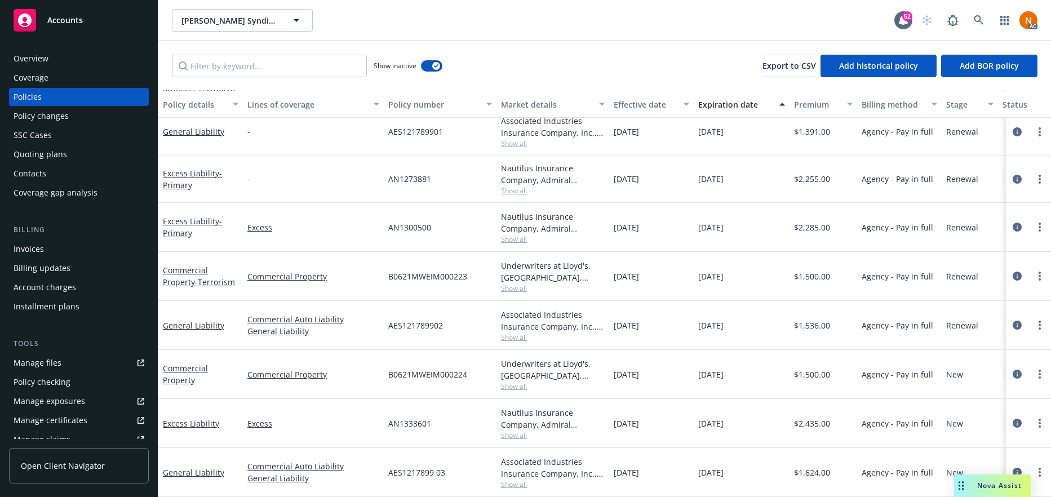
click at [437, 252] on div "B0621MWEIM000223" at bounding box center [440, 276] width 113 height 49
click at [426, 319] on span "AES121789902" at bounding box center [415, 325] width 55 height 12
click at [434, 270] on span "B0621MWEIM000223" at bounding box center [427, 276] width 79 height 12
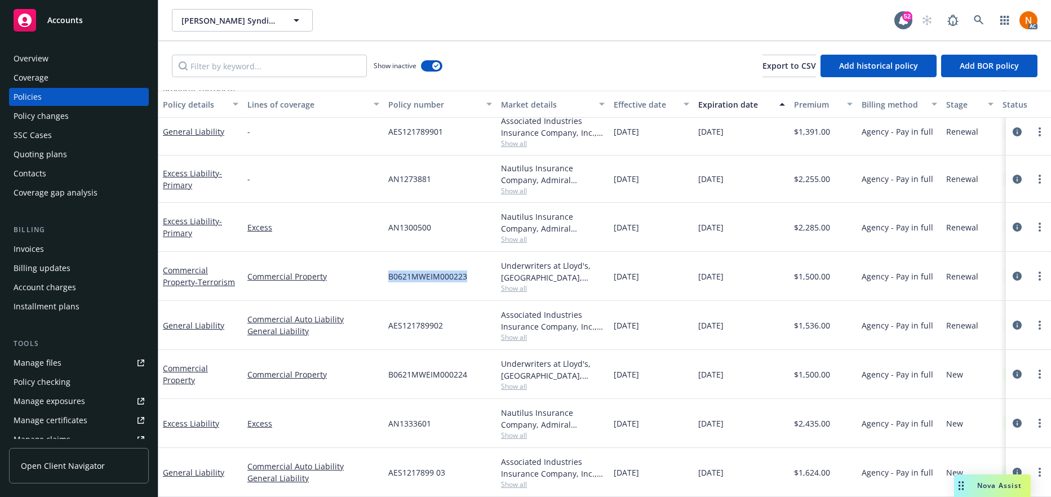
click at [523, 234] on span "Show all" at bounding box center [553, 239] width 104 height 10
click at [438, 207] on div "AN1300500" at bounding box center [440, 227] width 113 height 49
click at [424, 221] on span "AN1300500" at bounding box center [409, 227] width 43 height 12
click at [423, 221] on span "AN1300500" at bounding box center [409, 227] width 43 height 12
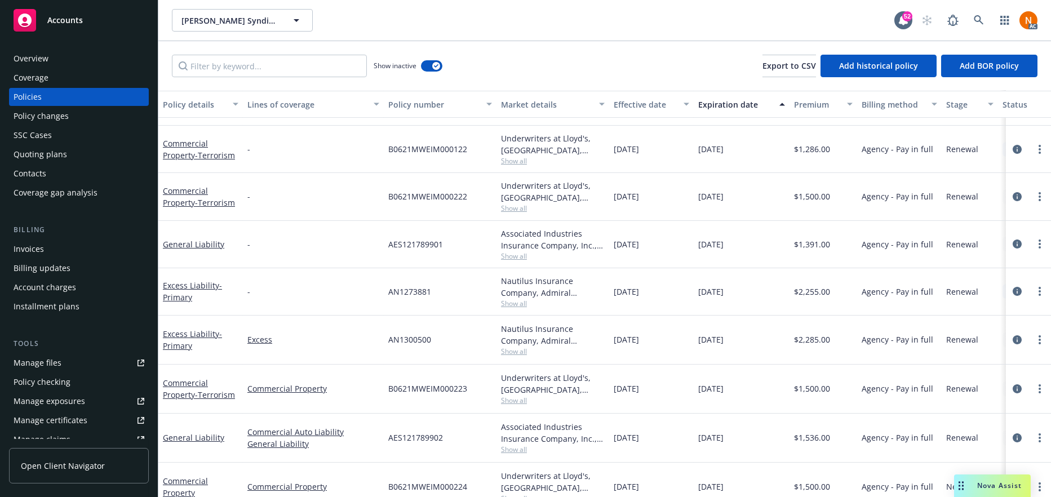
click at [525, 255] on span "Show all" at bounding box center [553, 256] width 104 height 10
click at [626, 250] on div "12/15/2022" at bounding box center [651, 244] width 84 height 47
click at [428, 243] on span "AES121789901" at bounding box center [415, 244] width 55 height 12
drag, startPoint x: 747, startPoint y: 242, endPoint x: 696, endPoint y: 244, distance: 51.3
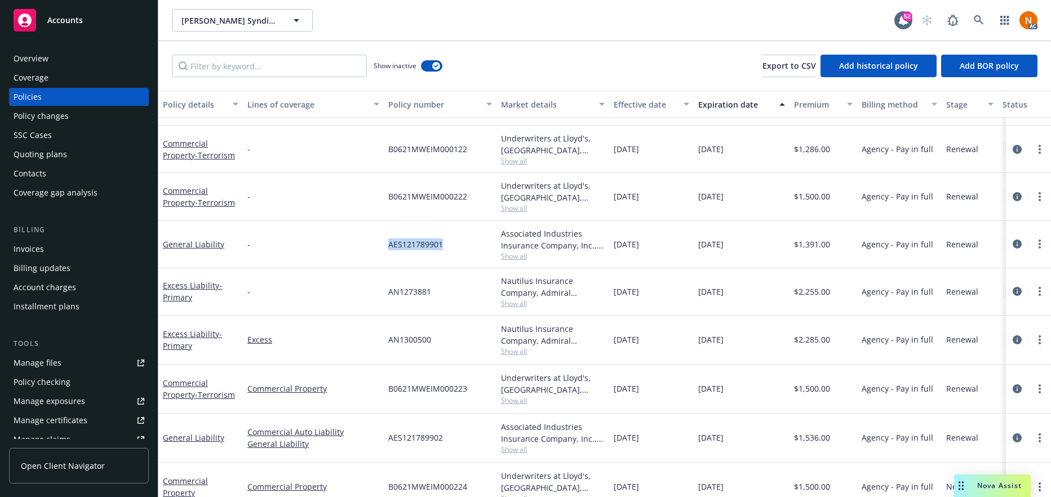
click at [696, 244] on div "12/15/2023" at bounding box center [741, 244] width 96 height 47
click at [512, 211] on span "Show all" at bounding box center [553, 208] width 104 height 10
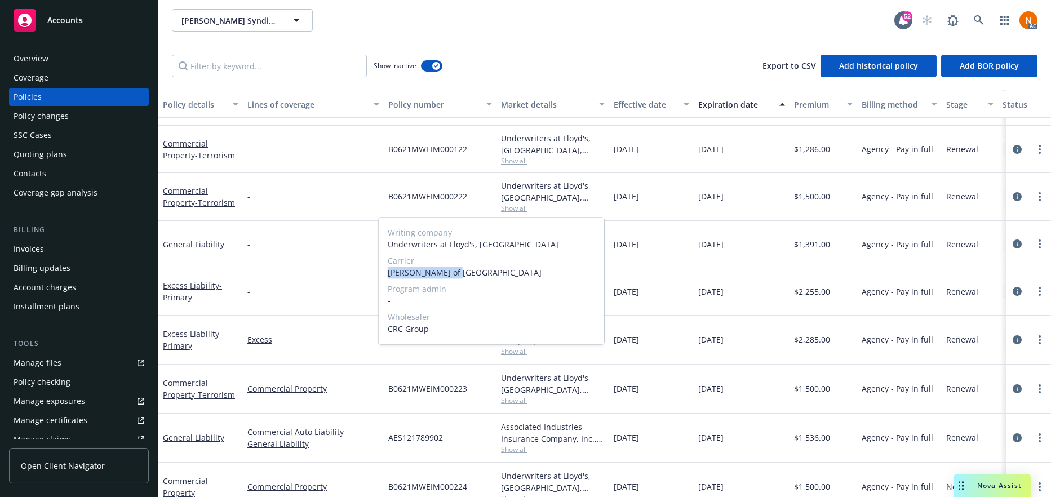
drag, startPoint x: 389, startPoint y: 272, endPoint x: 717, endPoint y: 261, distance: 328.0
click at [466, 270] on span "Lloyd's of London" at bounding box center [491, 272] width 207 height 12
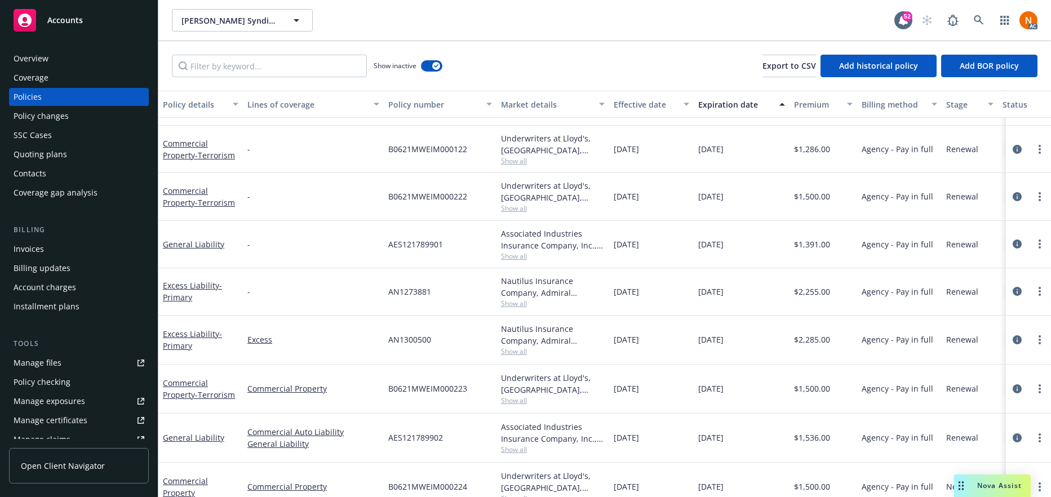
drag, startPoint x: 791, startPoint y: 309, endPoint x: 593, endPoint y: 226, distance: 214.4
click at [791, 309] on div "$2,255.00" at bounding box center [823, 291] width 68 height 47
click at [446, 193] on span "B0621MWEIM000222" at bounding box center [427, 196] width 79 height 12
click at [514, 304] on span "Show all" at bounding box center [553, 304] width 104 height 10
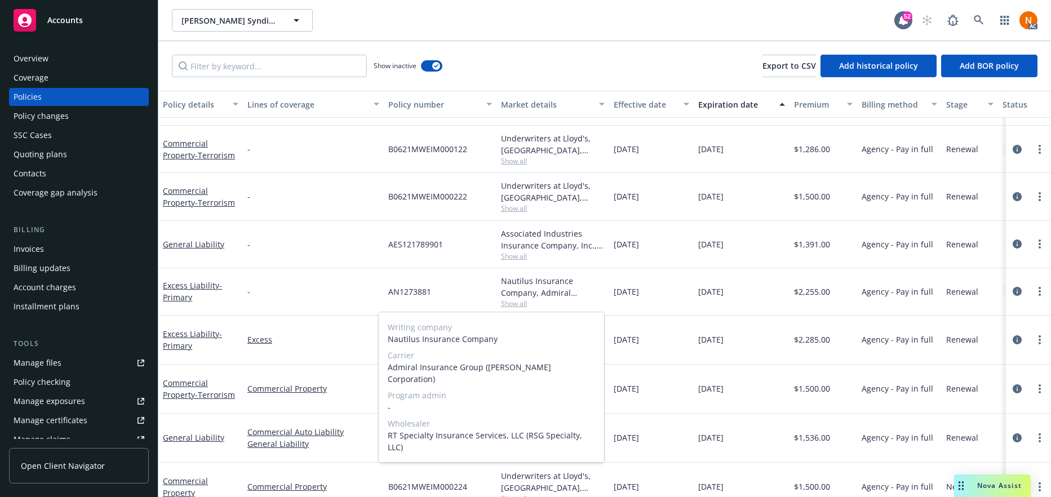
click at [472, 365] on span "Admiral Insurance Group (W.R. Berkley Corporation)" at bounding box center [491, 373] width 207 height 24
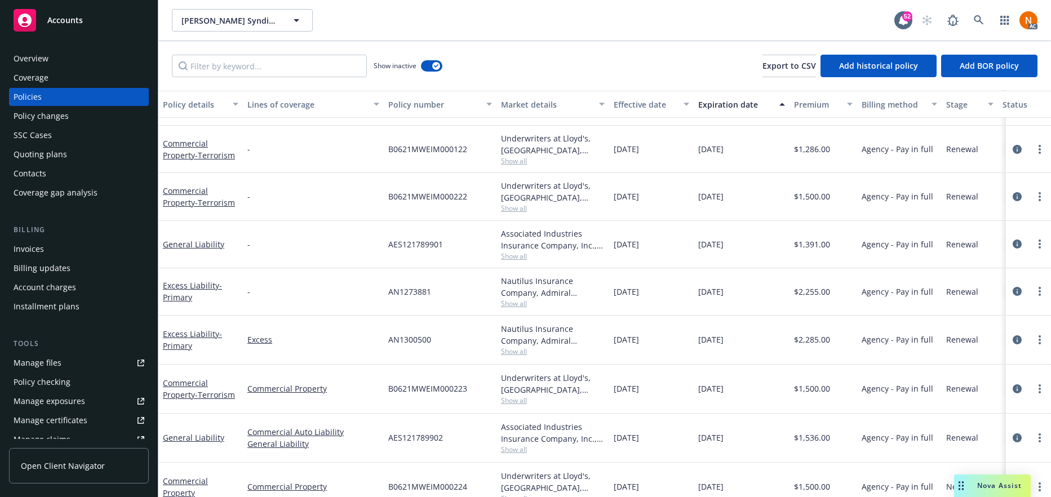
drag, startPoint x: 455, startPoint y: 279, endPoint x: 451, endPoint y: 284, distance: 6.4
click at [455, 279] on div "AN1273881" at bounding box center [440, 291] width 113 height 47
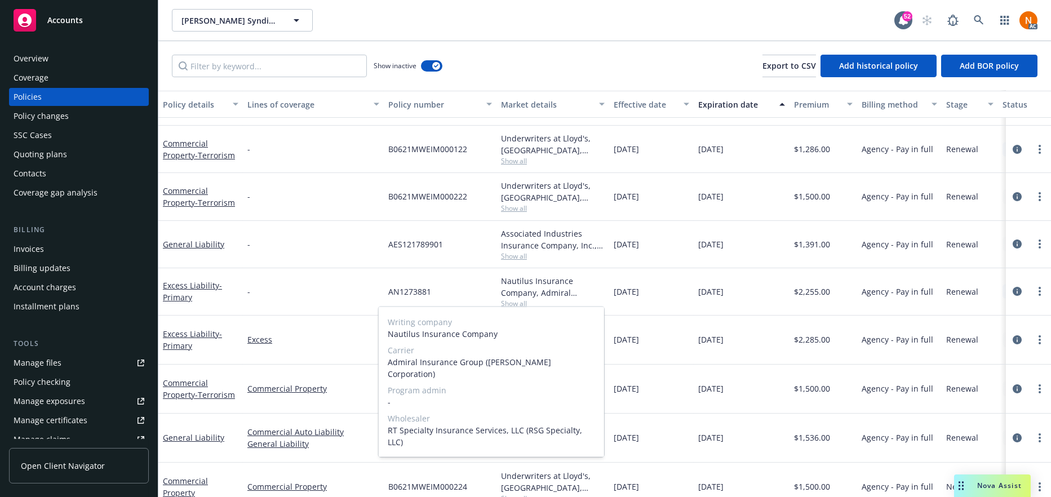
click at [421, 290] on span "AN1273881" at bounding box center [409, 292] width 43 height 12
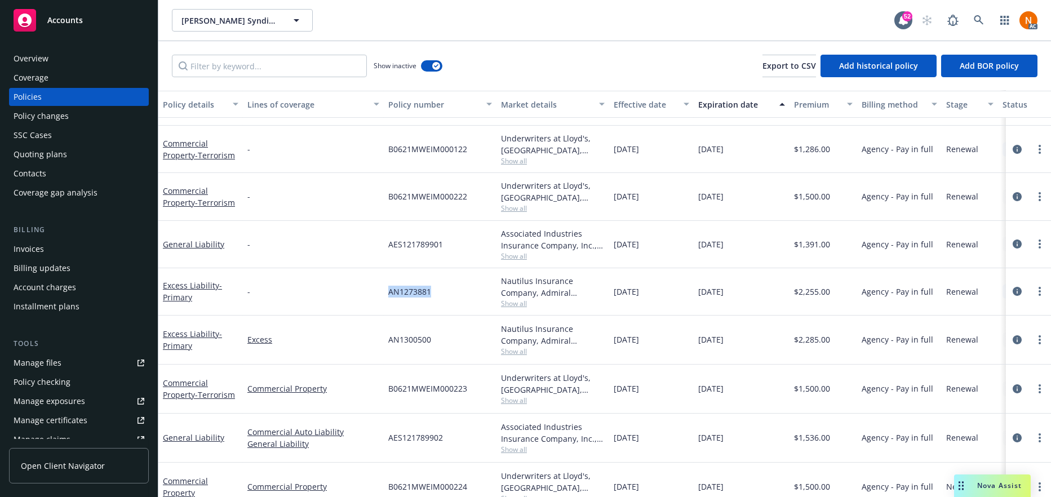
click at [421, 290] on span "AN1273881" at bounding box center [409, 292] width 43 height 12
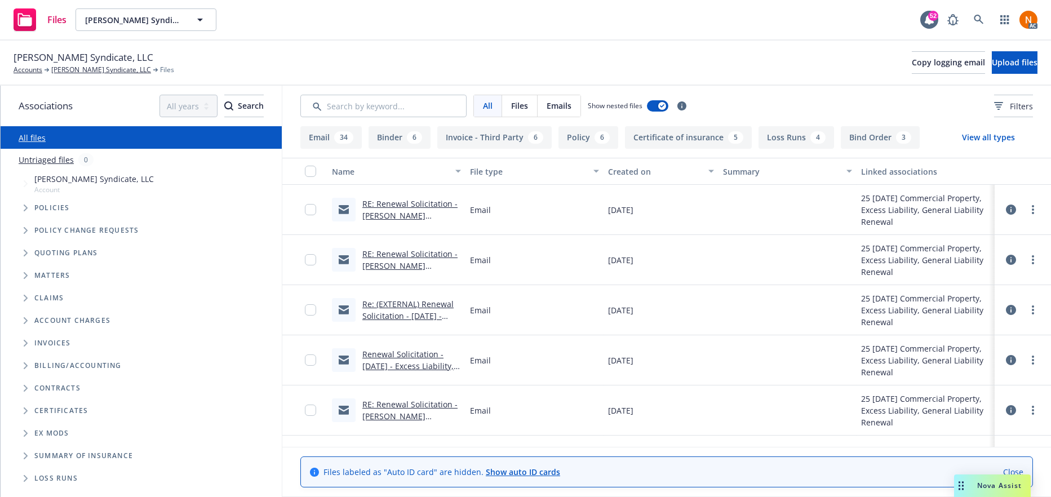
click at [438, 202] on link "RE: Renewal Solicitation - [PERSON_NAME] Syndicate LLC - Pol# B0621MWEIM000224 …" at bounding box center [409, 227] width 95 height 58
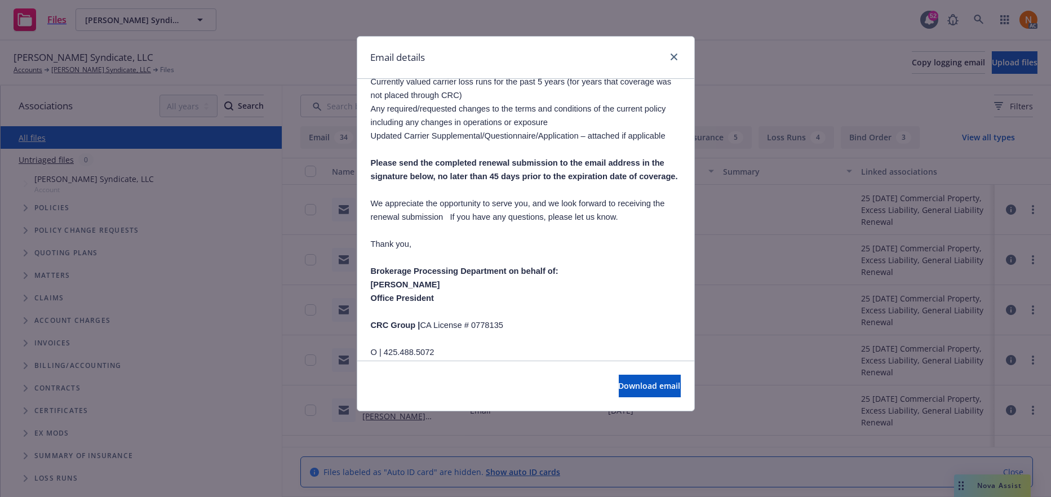
scroll to position [2084, 0]
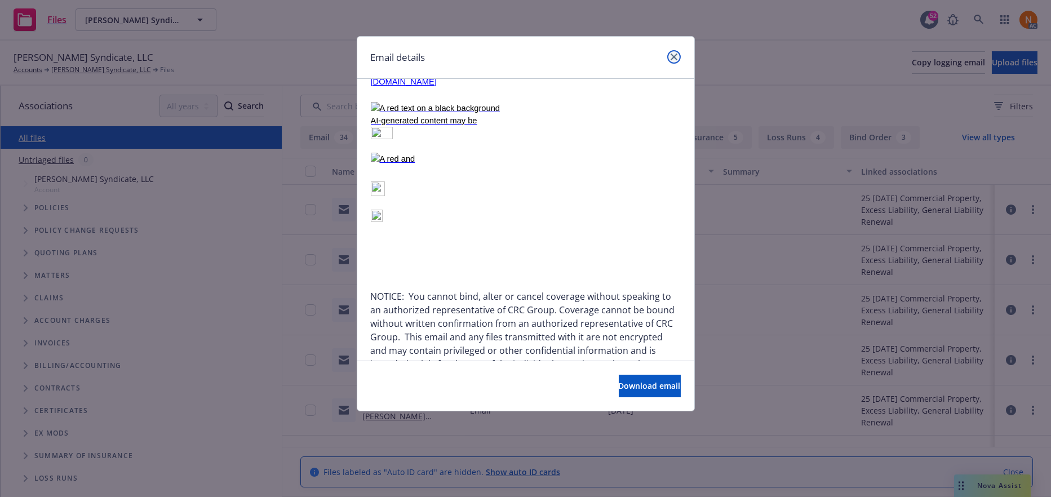
click at [671, 56] on icon "close" at bounding box center [673, 57] width 7 height 7
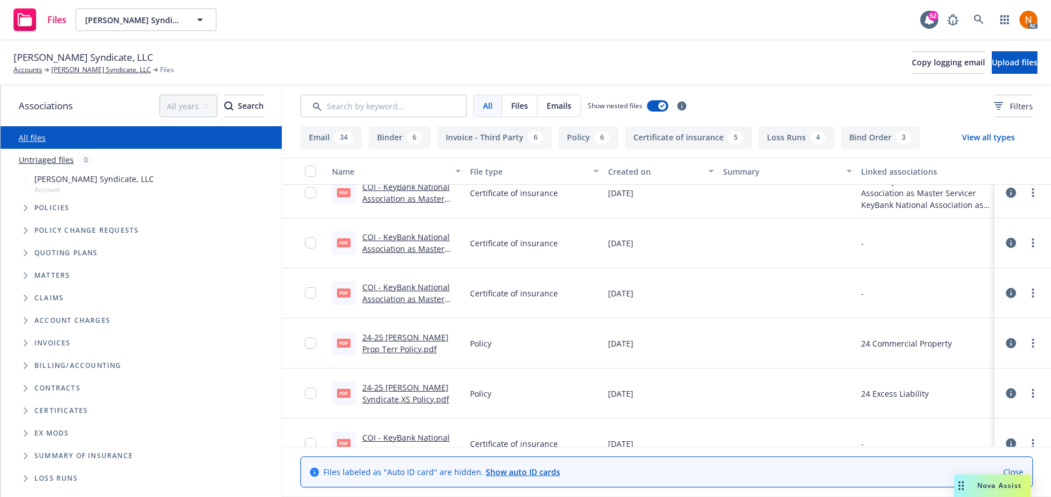
scroll to position [507, 0]
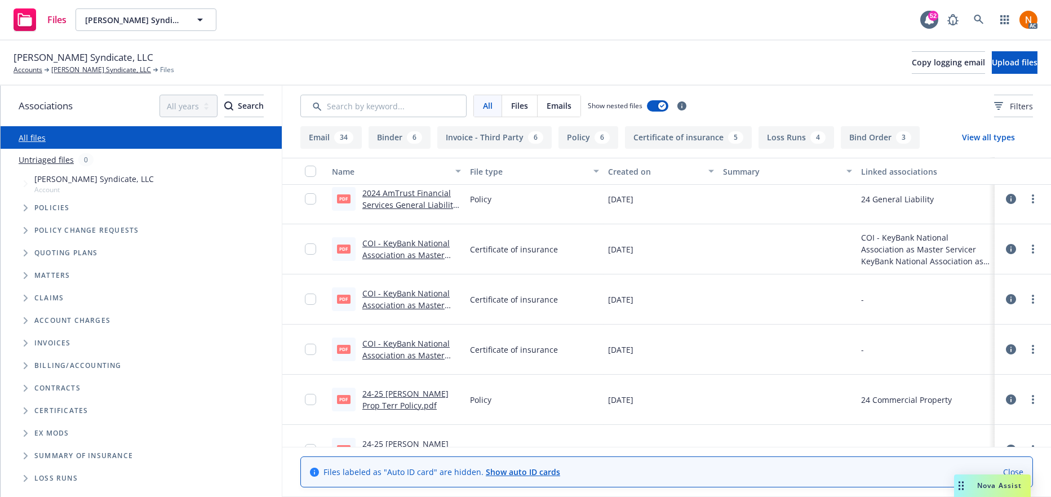
click at [401, 393] on link "24-25 [PERSON_NAME] Prop Terr Policy.pdf" at bounding box center [405, 399] width 86 height 23
